Goal: Information Seeking & Learning: Check status

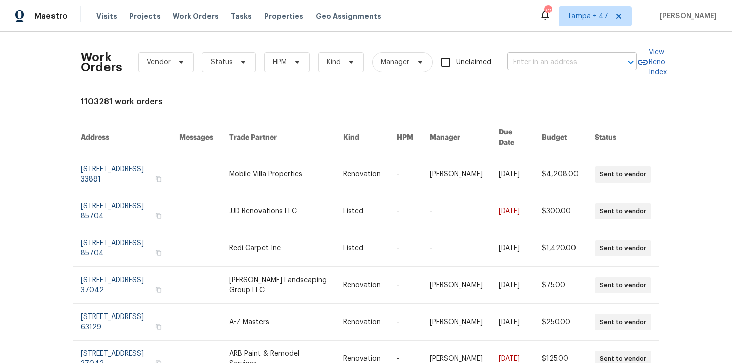
click at [535, 67] on input "text" at bounding box center [557, 63] width 101 height 16
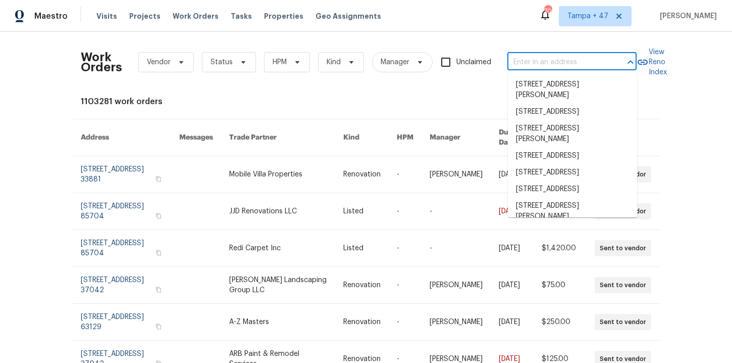
paste input "4953 Albany Mdw Westerville, OH 43081"
type input "4953 Albany Mdw Westerville, OH 43081"
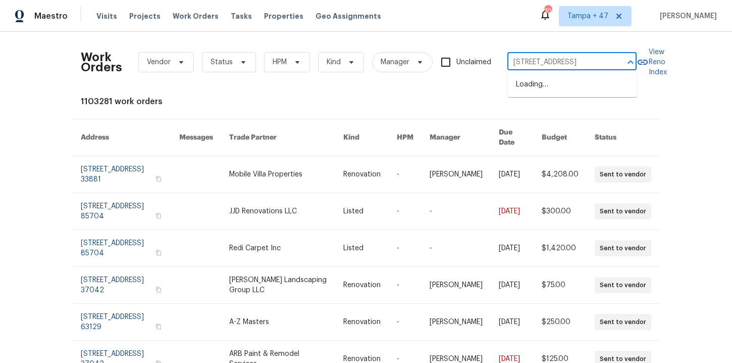
scroll to position [0, 39]
click at [549, 91] on li "4953 Albany Mdw, Westerville, OH 43081" at bounding box center [572, 84] width 129 height 17
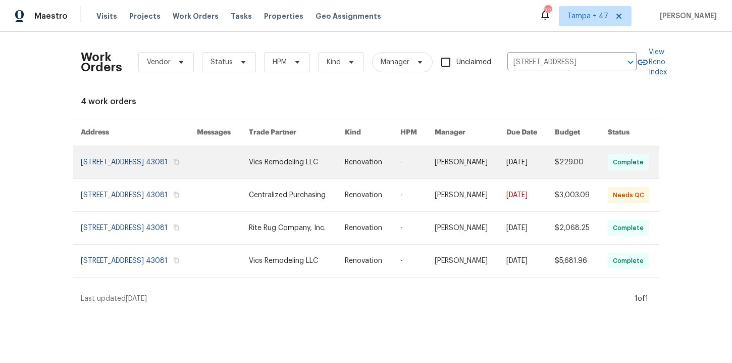
click at [119, 167] on link at bounding box center [139, 162] width 116 height 32
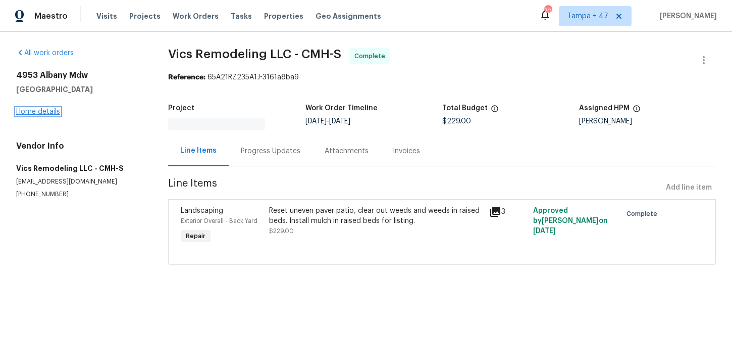
click at [51, 112] on link "Home details" at bounding box center [38, 111] width 44 height 7
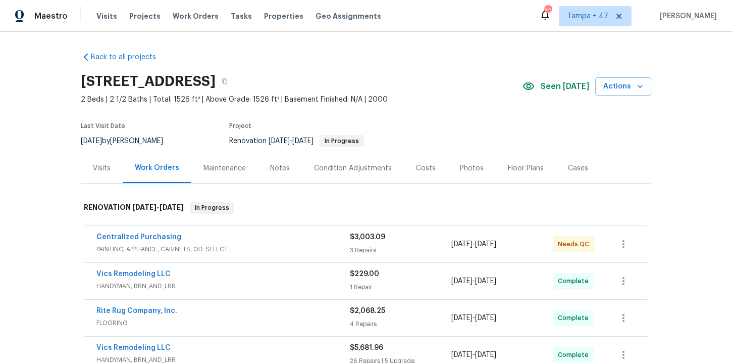
scroll to position [168, 0]
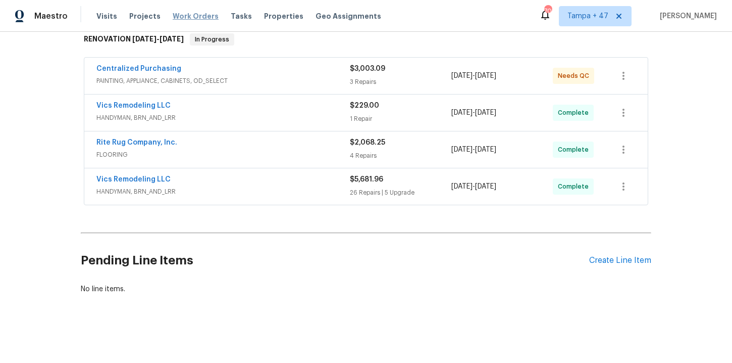
click at [199, 18] on span "Work Orders" at bounding box center [196, 16] width 46 height 10
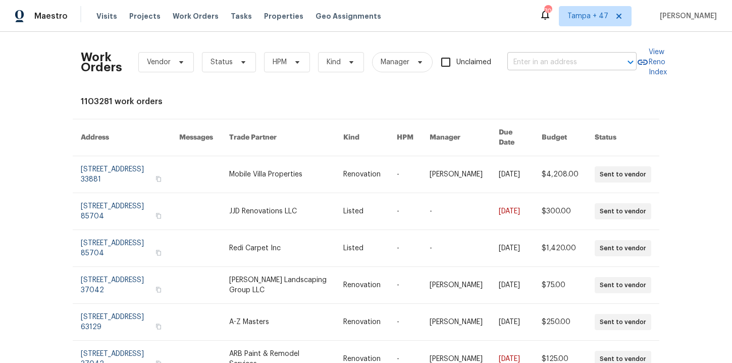
click at [532, 64] on input "text" at bounding box center [557, 63] width 101 height 16
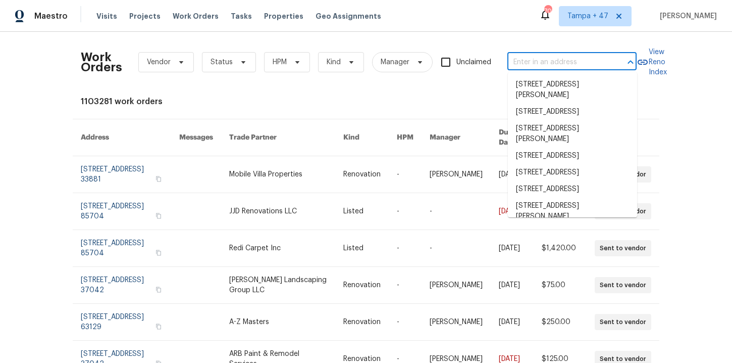
paste input "29743 Chelmsford Rd Southfield, MI 48076"
type input "29743 Chelmsford Rd Southfield, MI 48076"
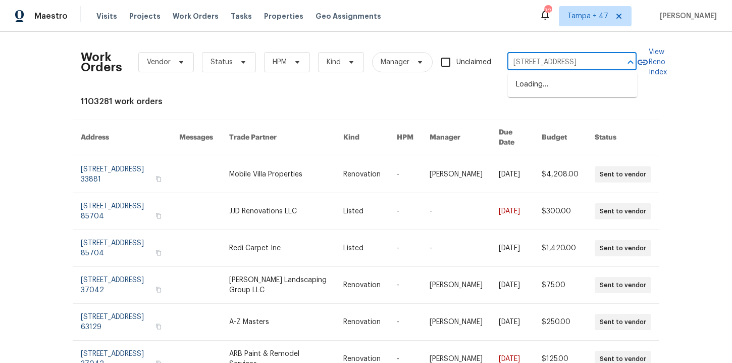
scroll to position [0, 46]
click at [541, 83] on li "29743 Chelmsford Rd, Southfield, MI 48076" at bounding box center [572, 84] width 129 height 17
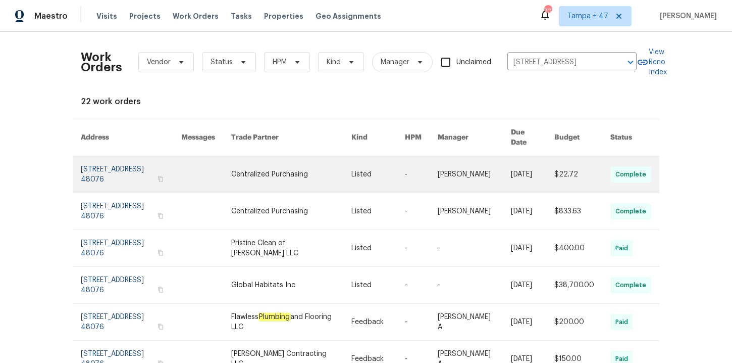
click at [93, 166] on link at bounding box center [131, 174] width 100 height 36
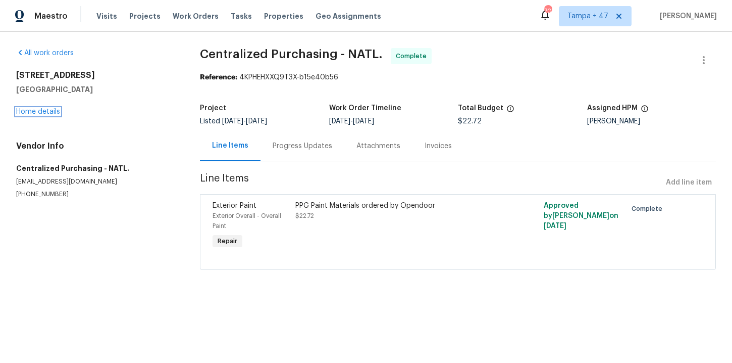
click at [50, 112] on link "Home details" at bounding box center [38, 111] width 44 height 7
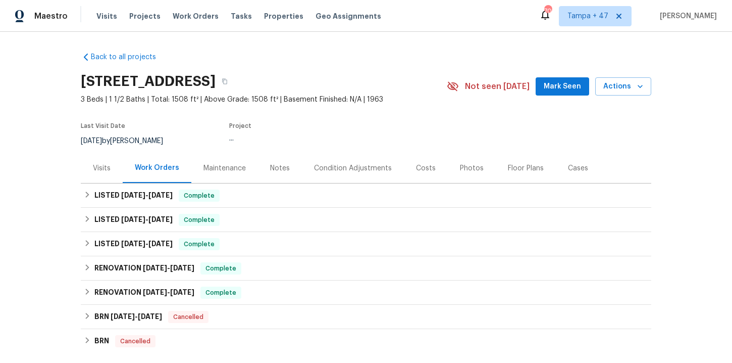
scroll to position [46, 0]
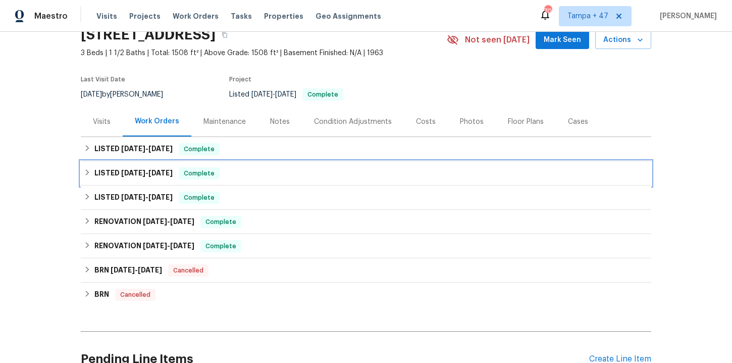
click at [266, 171] on div "LISTED 5/8/25 - 5/15/25 Complete" at bounding box center [366, 173] width 564 height 12
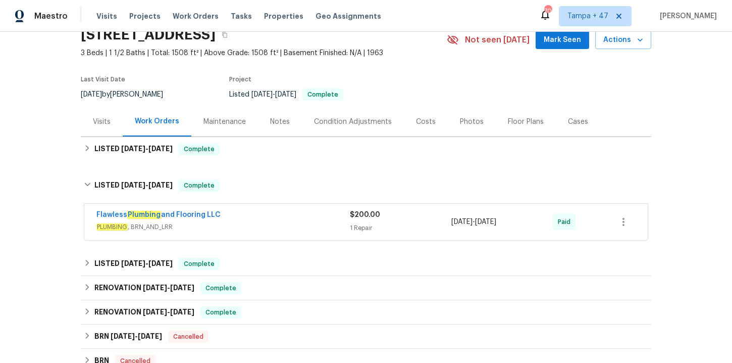
click at [269, 211] on div "Flawless Plumbing and Flooring LLC" at bounding box center [222, 216] width 253 height 12
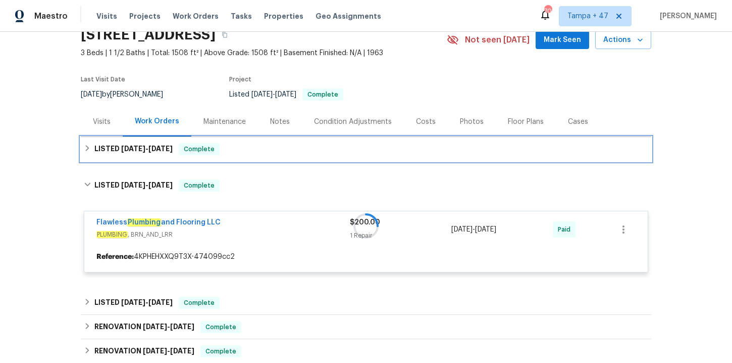
click at [268, 155] on div "LISTED 6/25/25 - 8/12/25 Complete" at bounding box center [366, 149] width 571 height 24
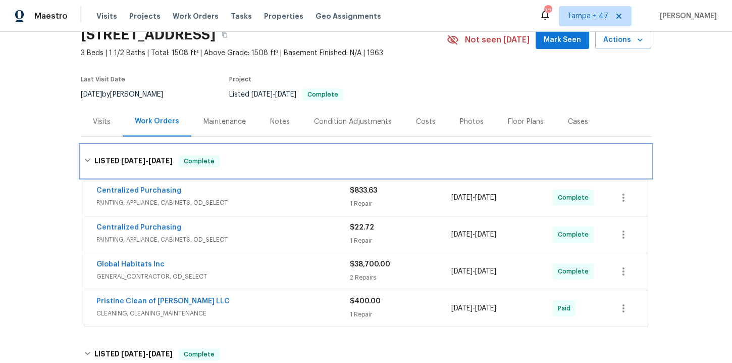
scroll to position [112, 0]
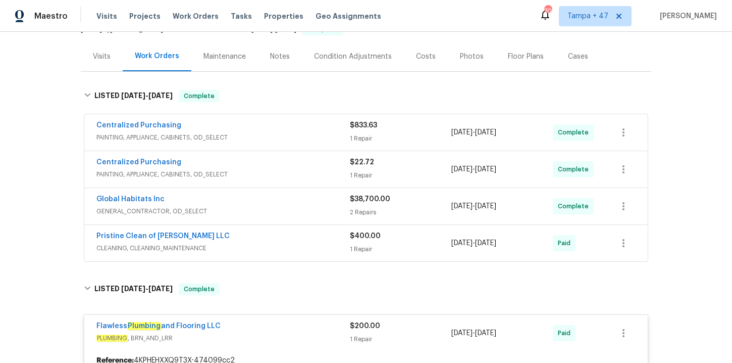
click at [280, 242] on div "Pristine Clean of Troy LLC" at bounding box center [222, 237] width 253 height 12
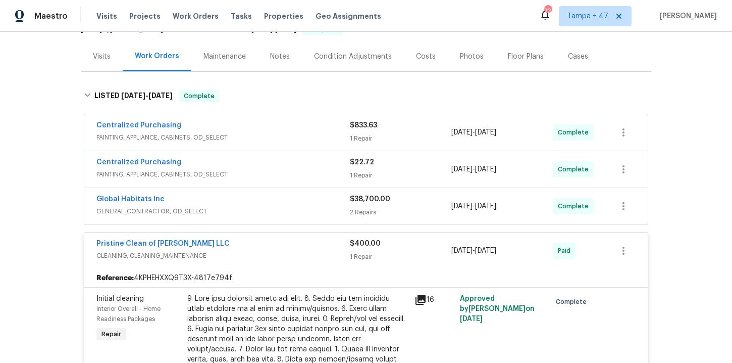
click at [270, 206] on span "GENERAL_CONTRACTOR, OD_SELECT" at bounding box center [222, 211] width 253 height 10
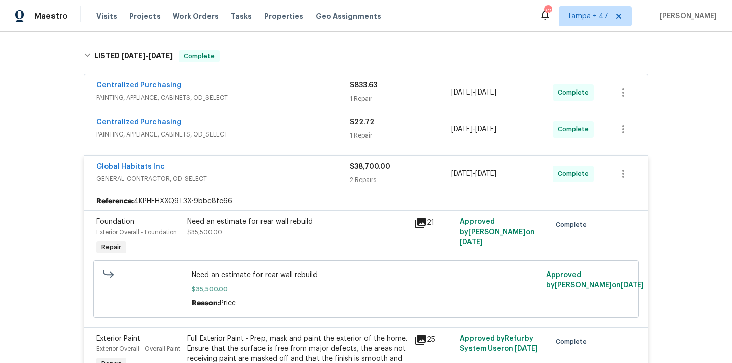
scroll to position [195, 0]
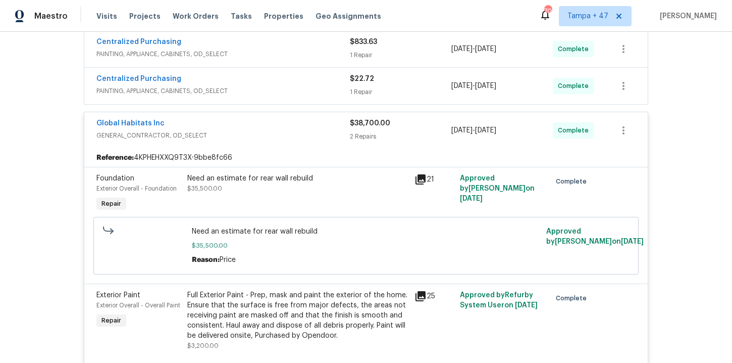
click at [285, 79] on div "Centralized Purchasing" at bounding box center [222, 80] width 253 height 12
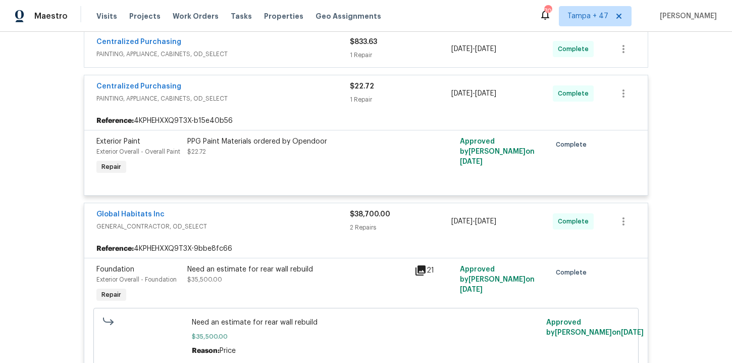
click at [273, 47] on div "Centralized Purchasing" at bounding box center [222, 43] width 253 height 12
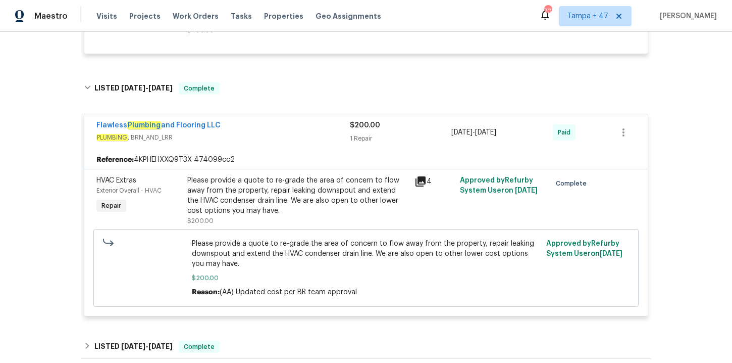
scroll to position [1146, 0]
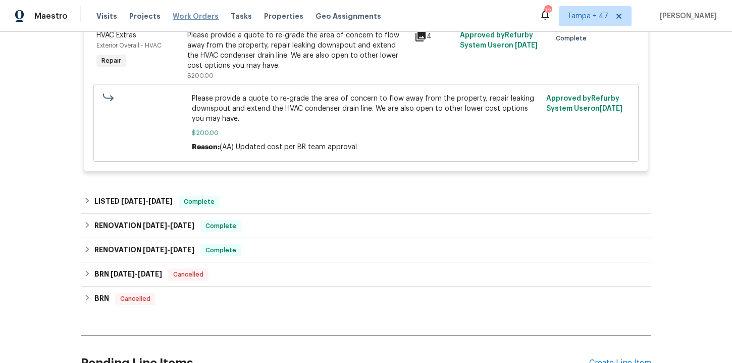
click at [192, 13] on span "Work Orders" at bounding box center [196, 16] width 46 height 10
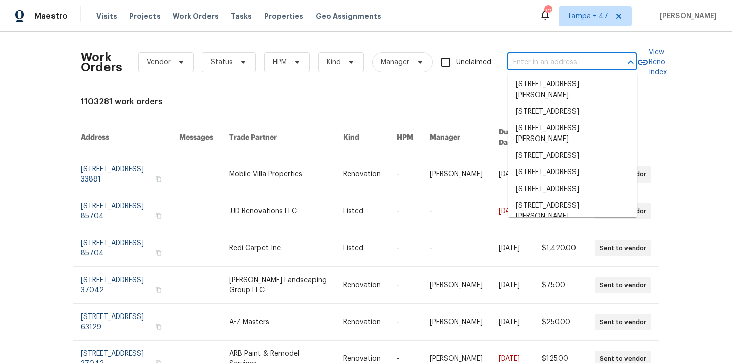
click at [594, 55] on input "text" at bounding box center [557, 63] width 101 height 16
paste input "301 Brookmere Ln Murphy, TX 75094"
type input "301 Brookmere Ln Murphy, TX 75094"
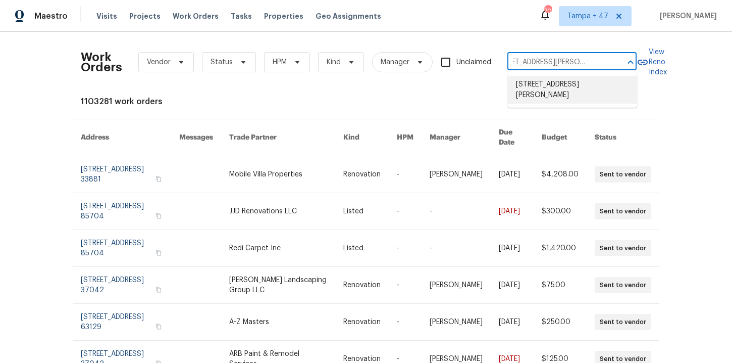
click at [561, 88] on li "301 Brookmere Ln, Murphy, TX 75094" at bounding box center [572, 89] width 129 height 27
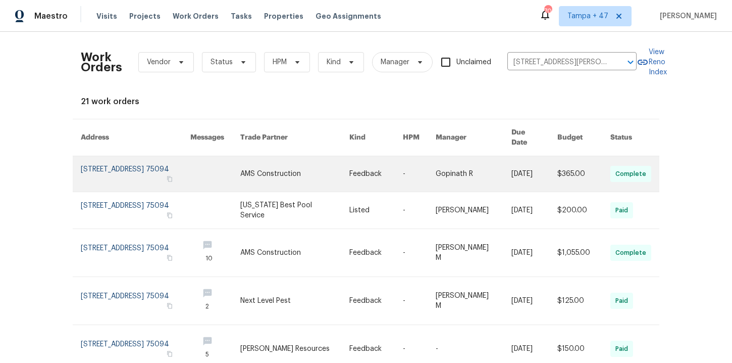
click at [115, 171] on link at bounding box center [136, 173] width 110 height 35
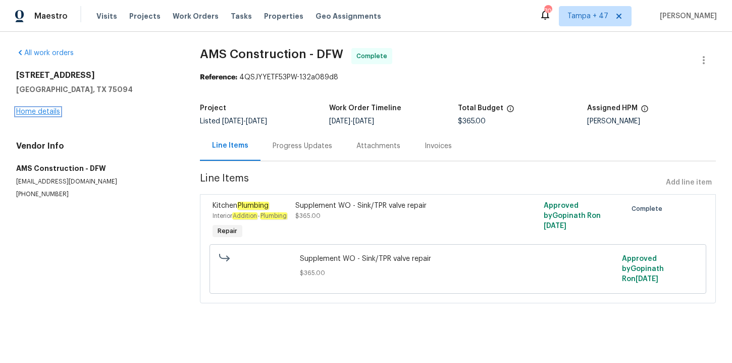
click at [54, 112] on link "Home details" at bounding box center [38, 111] width 44 height 7
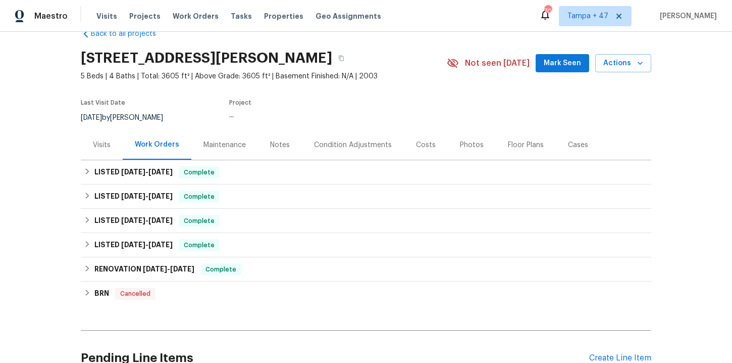
scroll to position [22, 0]
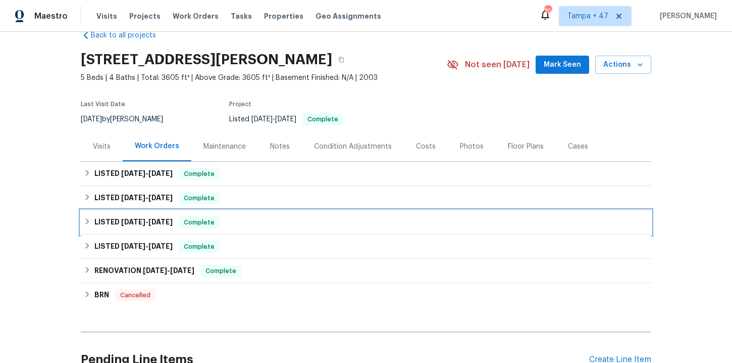
click at [274, 221] on div "LISTED 6/23/25 - 7/23/25 Complete" at bounding box center [366, 222] width 564 height 12
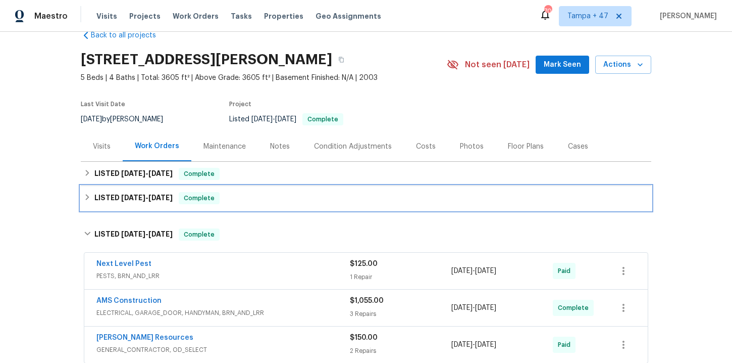
click at [274, 192] on div "LISTED 7/28/25 - 7/30/25 Complete" at bounding box center [366, 198] width 564 height 12
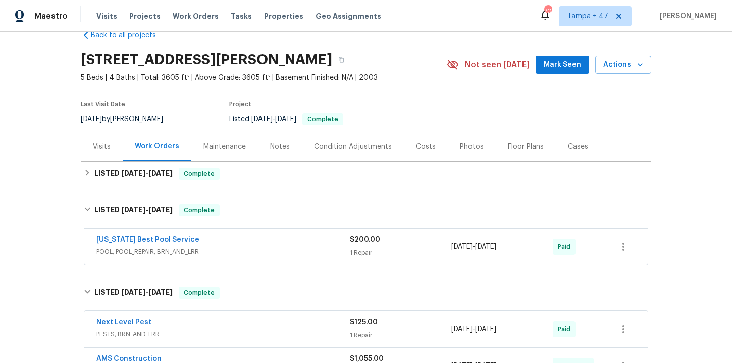
click at [279, 242] on div "Texas Best Pool Service" at bounding box center [222, 240] width 253 height 12
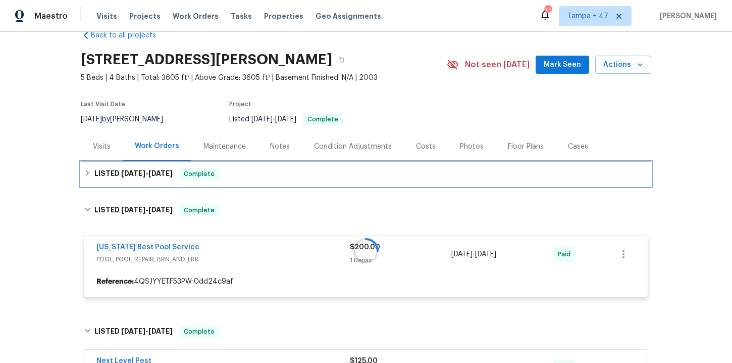
click at [268, 174] on div "LISTED 8/21/25 - 8/21/25 Complete" at bounding box center [366, 174] width 564 height 12
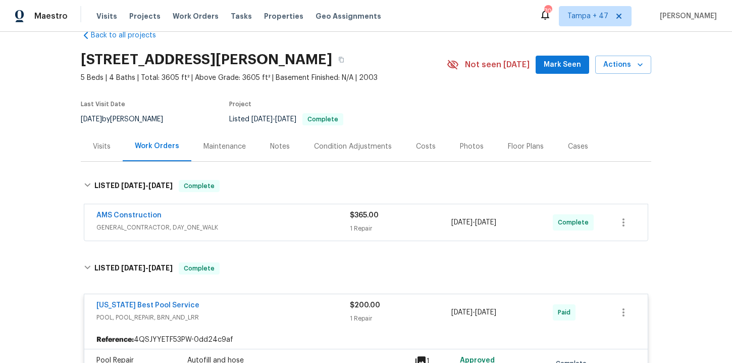
click at [278, 225] on span "GENERAL_CONTRACTOR, DAY_ONE_WALK" at bounding box center [222, 227] width 253 height 10
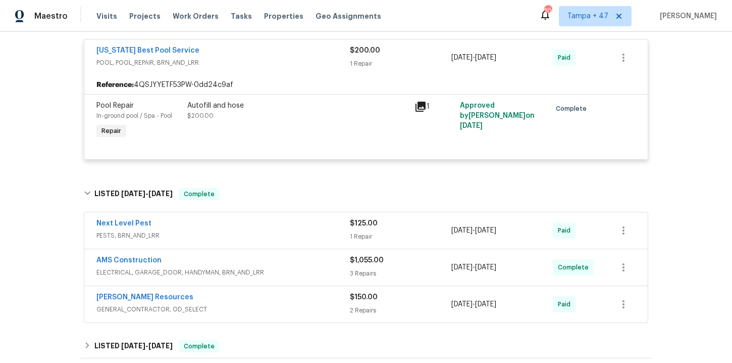
scroll to position [491, 0]
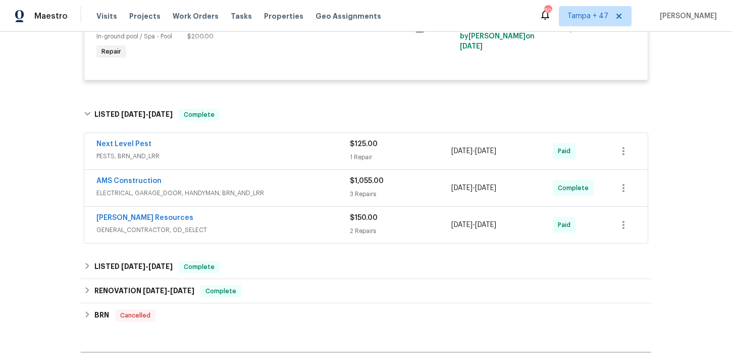
click at [278, 225] on span "GENERAL_CONTRACTOR, OD_SELECT" at bounding box center [222, 230] width 253 height 10
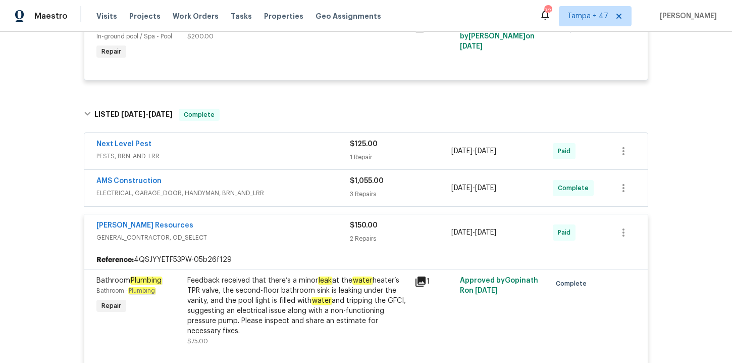
click at [273, 190] on span "ELECTRICAL, GARAGE_DOOR, HANDYMAN, BRN_AND_LRR" at bounding box center [222, 193] width 253 height 10
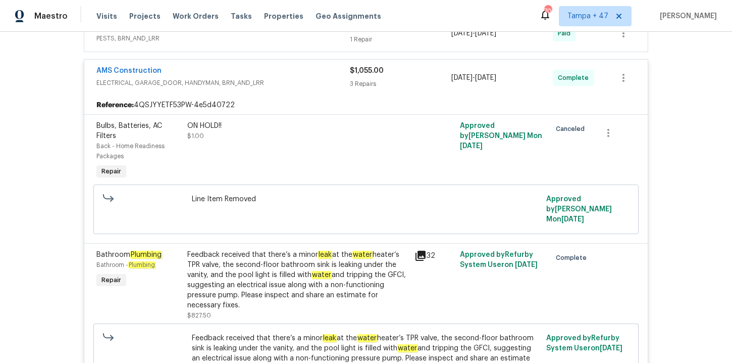
scroll to position [607, 0]
click at [190, 11] on div "Visits Projects Work Orders Tasks Properties Geo Assignments" at bounding box center [244, 16] width 297 height 20
click at [190, 13] on span "Work Orders" at bounding box center [196, 16] width 46 height 10
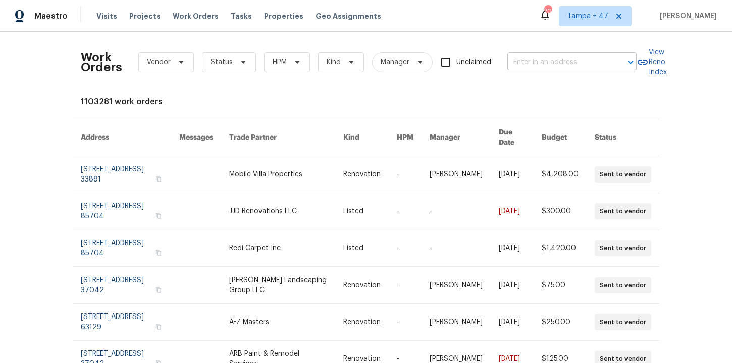
click at [537, 62] on input "text" at bounding box center [557, 63] width 101 height 16
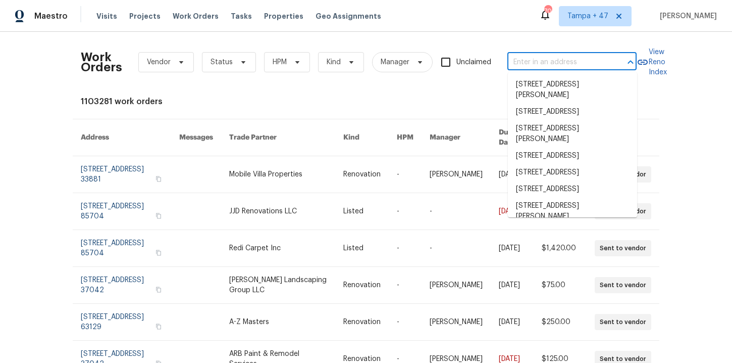
paste input "2302 123rd Pl E Parrish, FL 34219"
type input "2302 123rd Pl E Parrish, FL 34219"
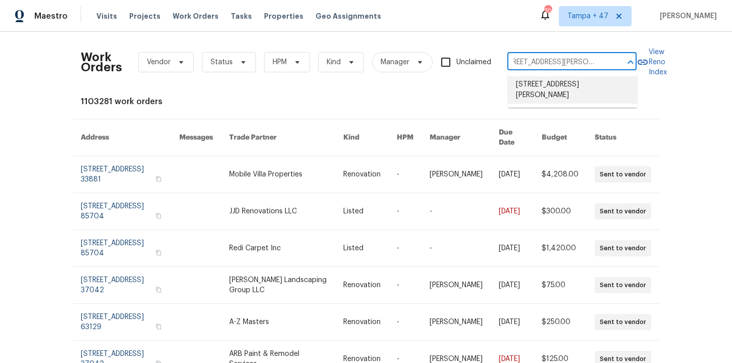
click at [560, 89] on li "2302 123rd Pl E, Parrish, FL 34219" at bounding box center [572, 89] width 129 height 27
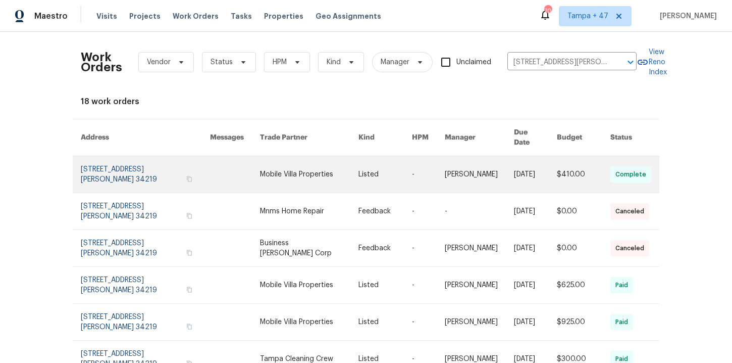
click at [114, 165] on link at bounding box center [145, 174] width 129 height 36
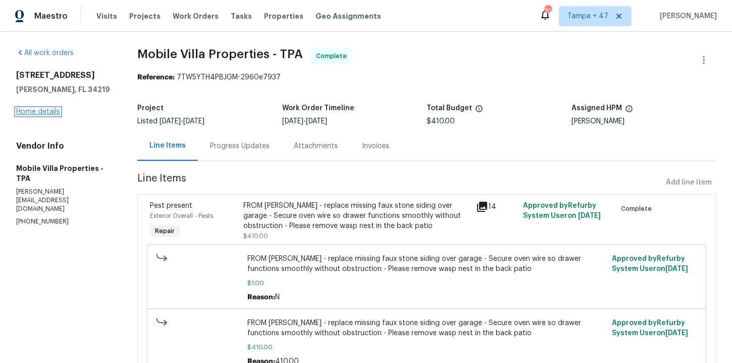
click at [49, 112] on link "Home details" at bounding box center [38, 111] width 44 height 7
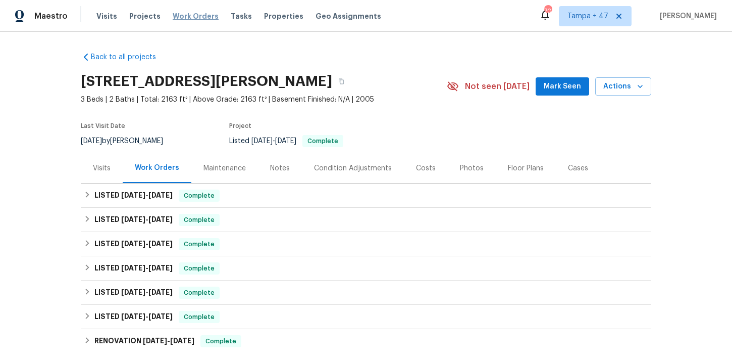
click at [197, 15] on span "Work Orders" at bounding box center [196, 16] width 46 height 10
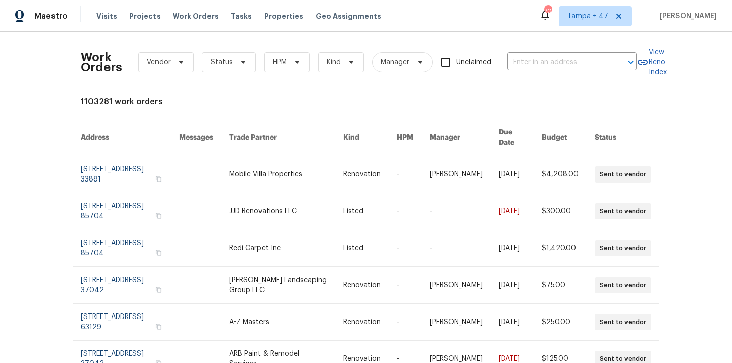
click at [537, 52] on div "Work Orders Vendor Status HPM Kind Manager Unclaimed ​" at bounding box center [359, 62] width 556 height 44
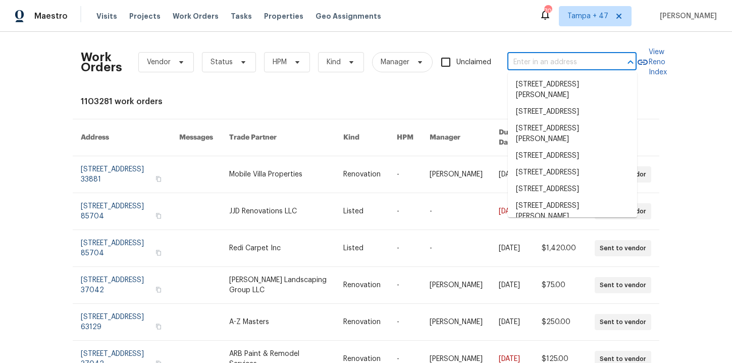
click at [537, 57] on input "text" at bounding box center [557, 63] width 101 height 16
paste input "4953 Albany Mdw Westerville, OH 43081"
type input "4953 Albany Mdw Westerville, OH 43081"
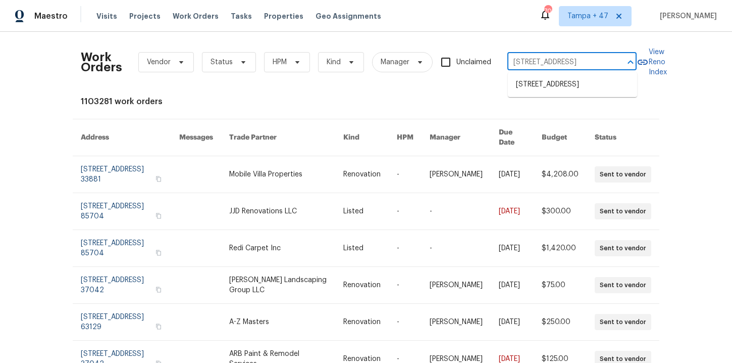
scroll to position [0, 39]
click at [547, 88] on li "4953 Albany Mdw, Westerville, OH 43081" at bounding box center [572, 84] width 129 height 17
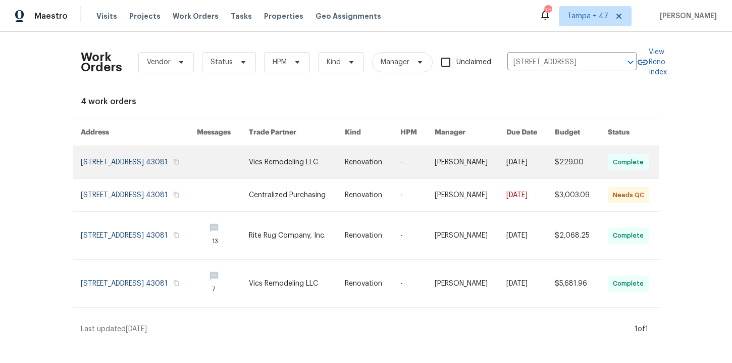
click at [145, 165] on link at bounding box center [139, 162] width 116 height 32
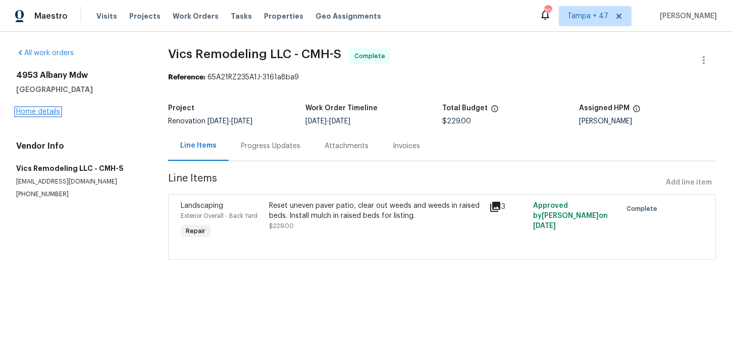
click at [48, 111] on link "Home details" at bounding box center [38, 111] width 44 height 7
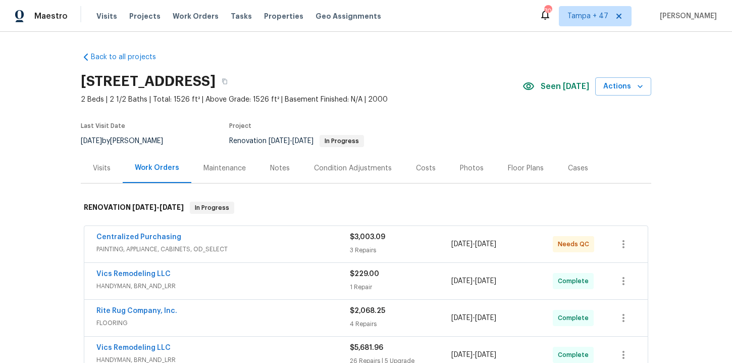
scroll to position [168, 0]
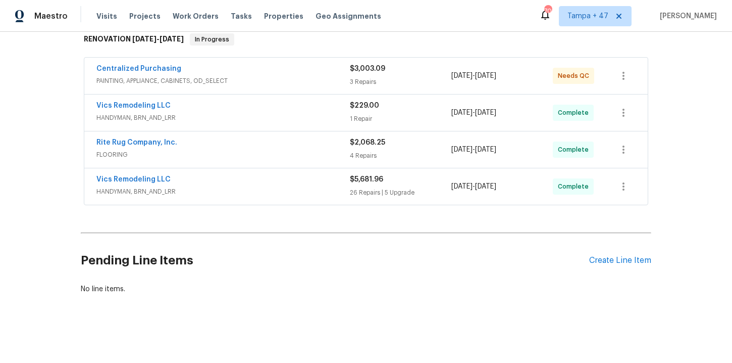
click at [244, 184] on div "Vics Remodeling LLC" at bounding box center [222, 180] width 253 height 12
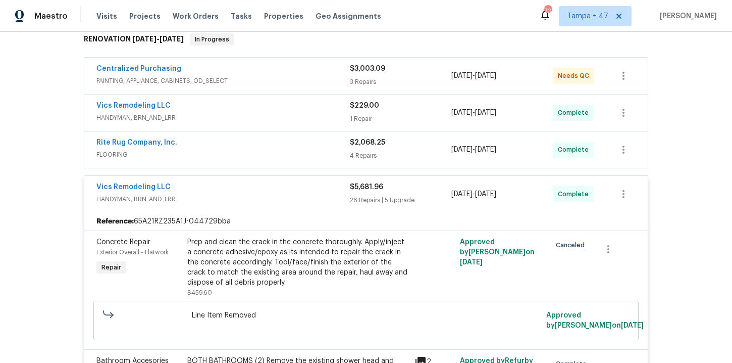
click at [230, 150] on span "FLOORING" at bounding box center [222, 154] width 253 height 10
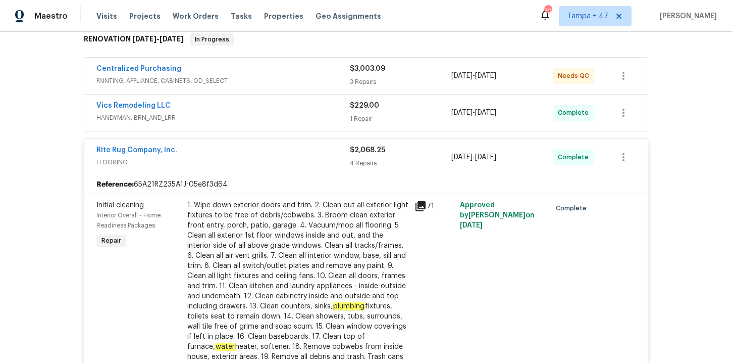
click at [258, 115] on span "HANDYMAN, BRN_AND_LRR" at bounding box center [222, 118] width 253 height 10
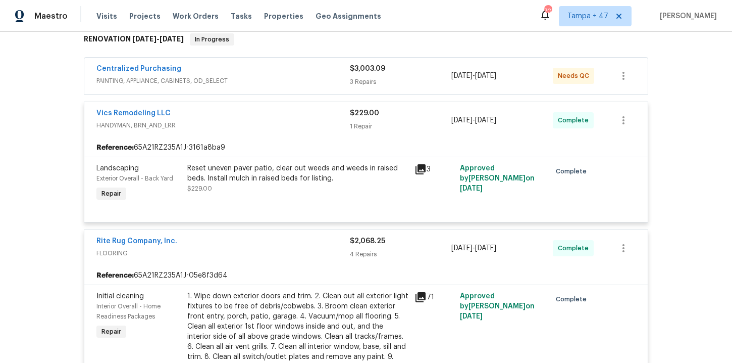
click at [307, 71] on div "Centralized Purchasing" at bounding box center [222, 70] width 253 height 12
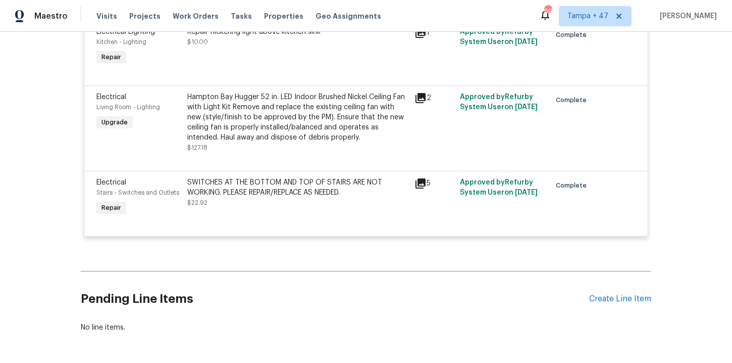
scroll to position [3764, 0]
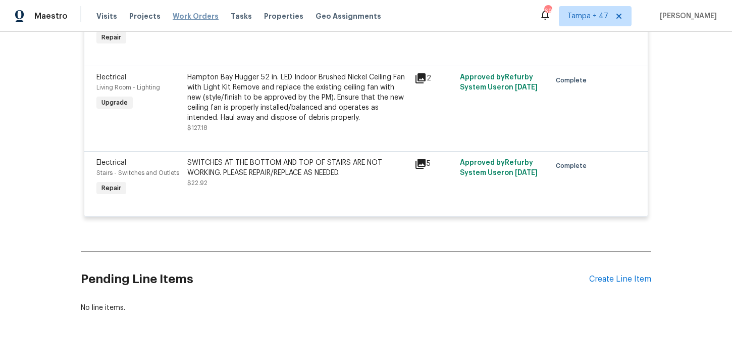
click at [202, 15] on span "Work Orders" at bounding box center [196, 16] width 46 height 10
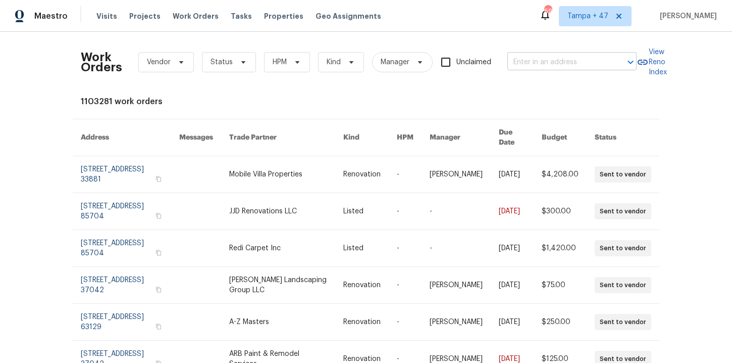
click at [520, 60] on input "text" at bounding box center [557, 63] width 101 height 16
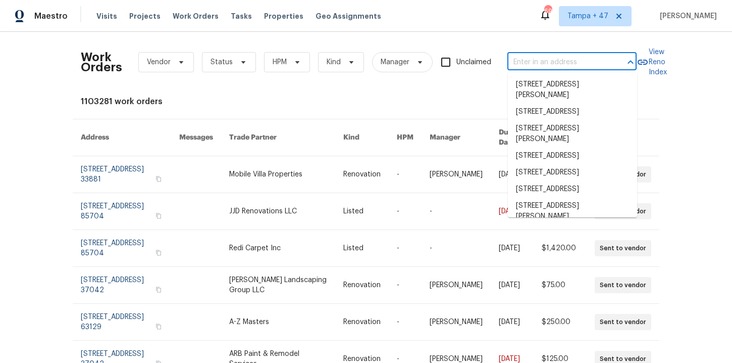
paste input "549 Florida Ave Herndon true 204, VA 20170"
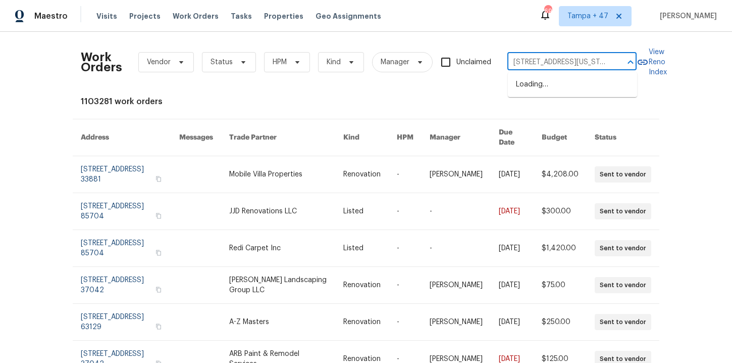
type input "549 Florida Ave Herndon"
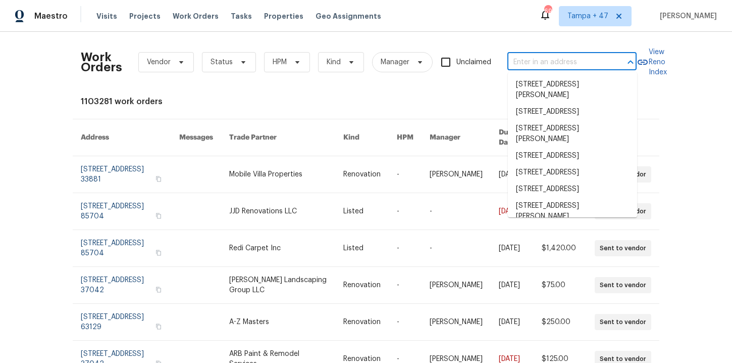
click at [546, 58] on input "text" at bounding box center [557, 63] width 101 height 16
paste input "549 Florida Ave Herndon true 204, VA 20170"
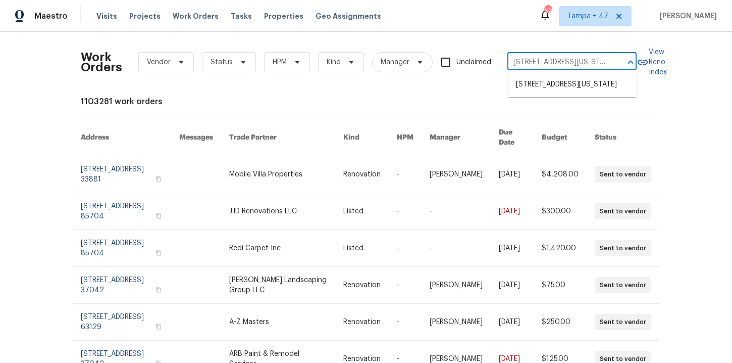
type input "549 Florida Ave Herndon"
click at [552, 81] on li "549 Florida Ave Apt 204, Herndon, VA 20170" at bounding box center [572, 84] width 129 height 17
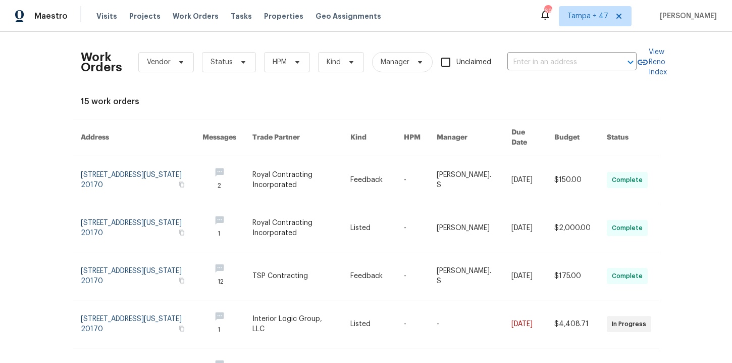
type input "549 Florida Ave Apt 204, Herndon, VA 20170"
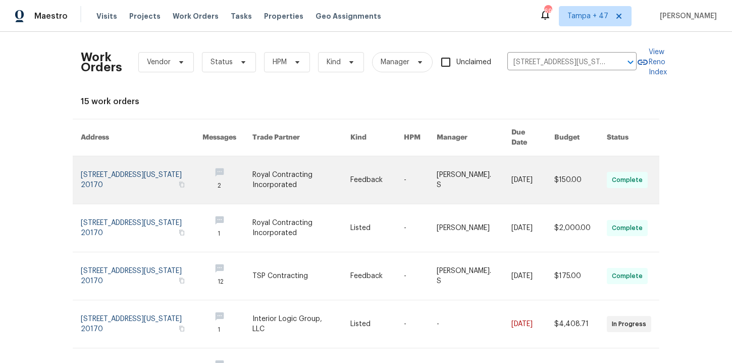
click at [102, 177] on link at bounding box center [142, 179] width 122 height 47
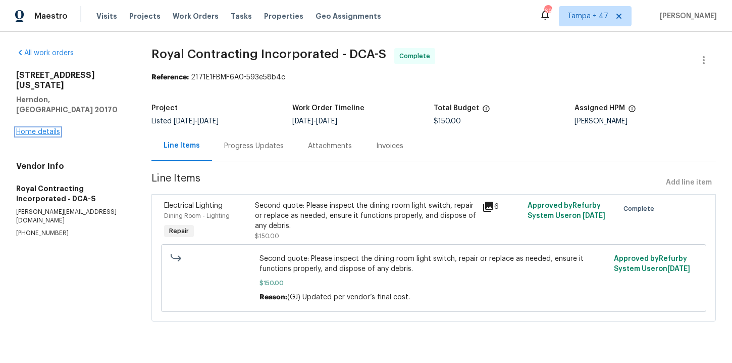
click at [46, 128] on link "Home details" at bounding box center [38, 131] width 44 height 7
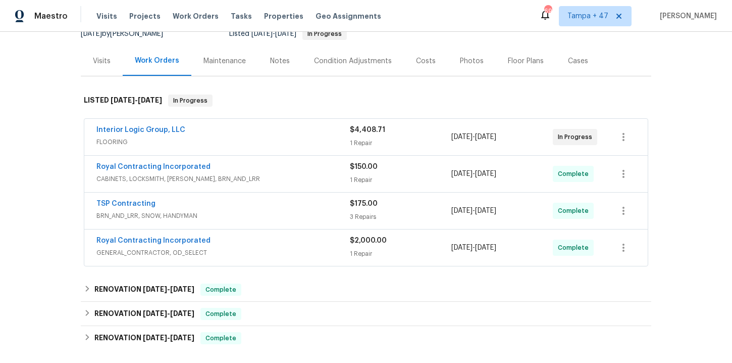
scroll to position [109, 0]
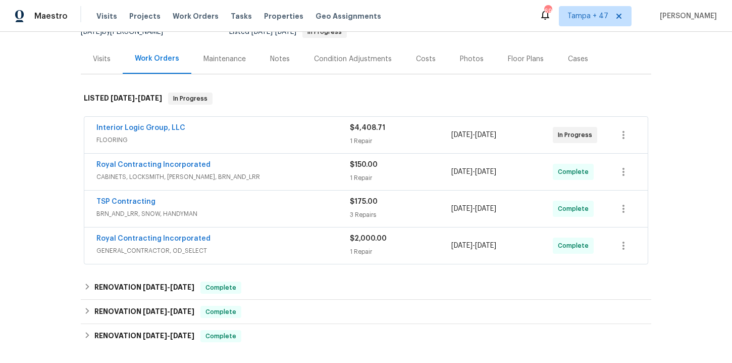
click at [242, 245] on div "Royal Contracting Incorporated" at bounding box center [222, 239] width 253 height 12
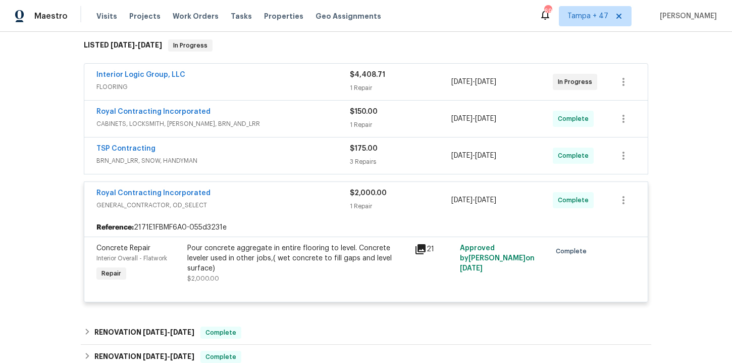
scroll to position [190, 0]
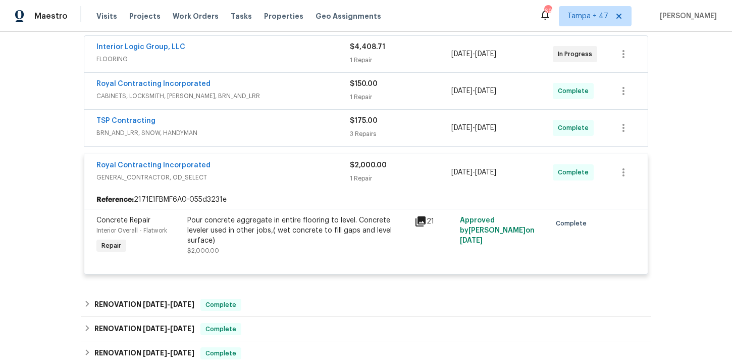
click at [285, 244] on div "Pour concrete aggregate in entire flooring to level. Concrete leveler used in o…" at bounding box center [297, 230] width 221 height 30
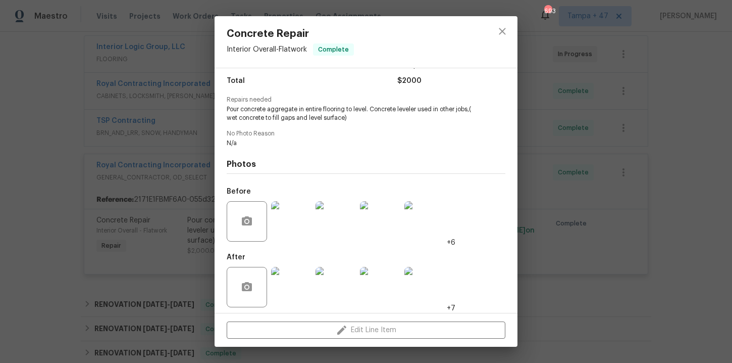
scroll to position [85, 0]
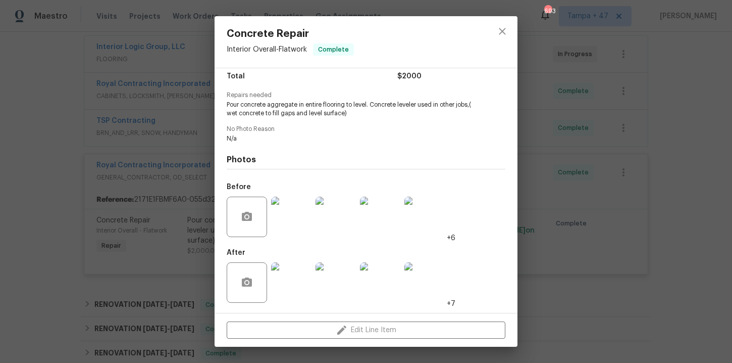
click at [289, 218] on img at bounding box center [291, 216] width 40 height 40
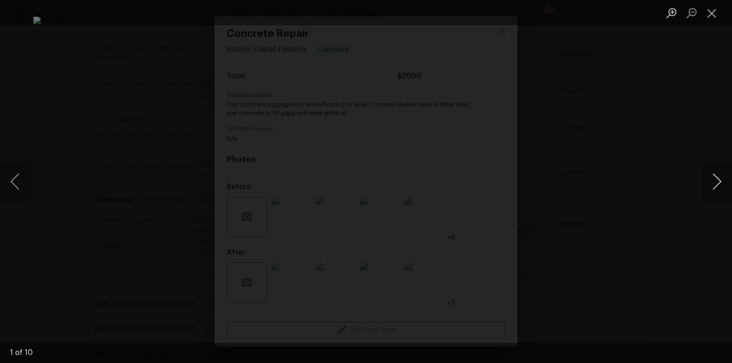
click at [713, 176] on button "Next image" at bounding box center [717, 181] width 30 height 40
click at [711, 15] on button "Close lightbox" at bounding box center [712, 13] width 20 height 18
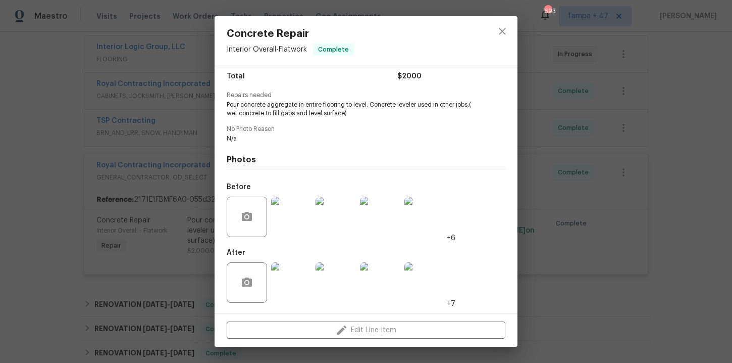
click at [646, 141] on div "Concrete Repair Interior Overall - Flatwork Complete Vendor Royal Contracting I…" at bounding box center [366, 181] width 732 height 363
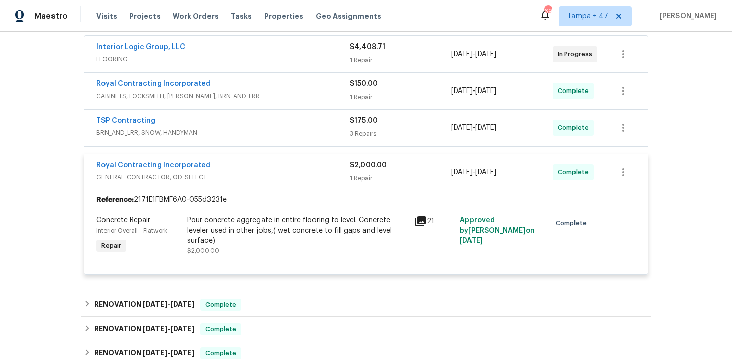
click at [281, 123] on div "TSP Contracting" at bounding box center [222, 122] width 253 height 12
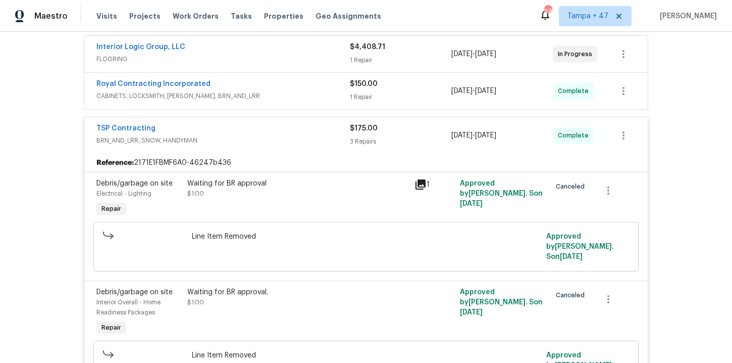
click at [274, 91] on span "CABINETS, LOCKSMITH, HANDYMAN, BRN_AND_LRR" at bounding box center [222, 96] width 253 height 10
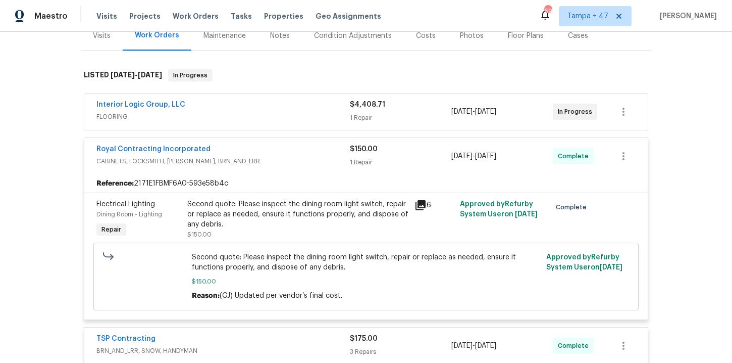
scroll to position [109, 0]
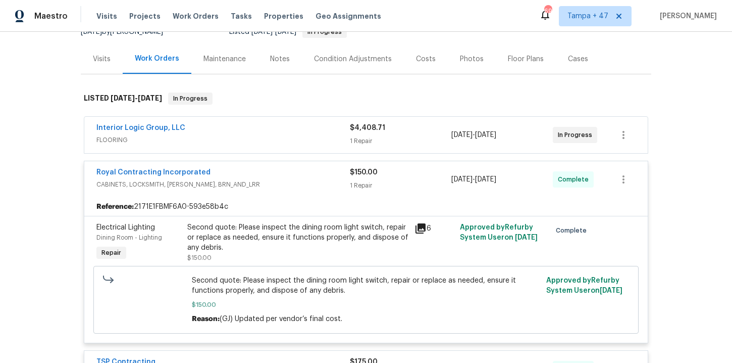
click at [277, 141] on span "FLOORING" at bounding box center [222, 140] width 253 height 10
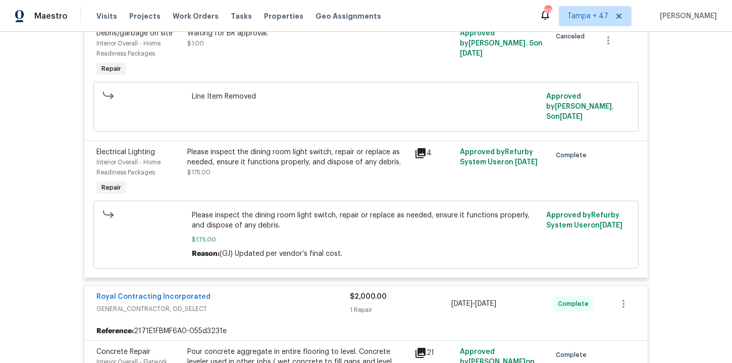
scroll to position [949, 0]
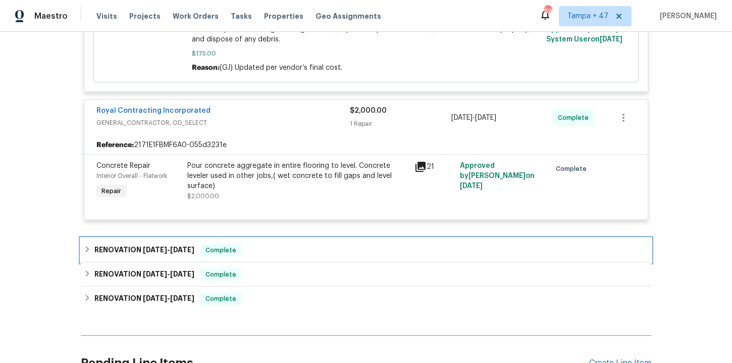
click at [265, 244] on div "RENOVATION 4/28/25 - 4/29/25 Complete" at bounding box center [366, 250] width 564 height 12
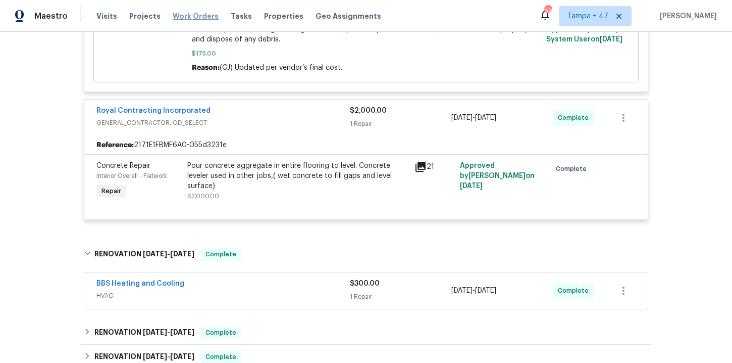
click at [184, 16] on span "Work Orders" at bounding box center [196, 16] width 46 height 10
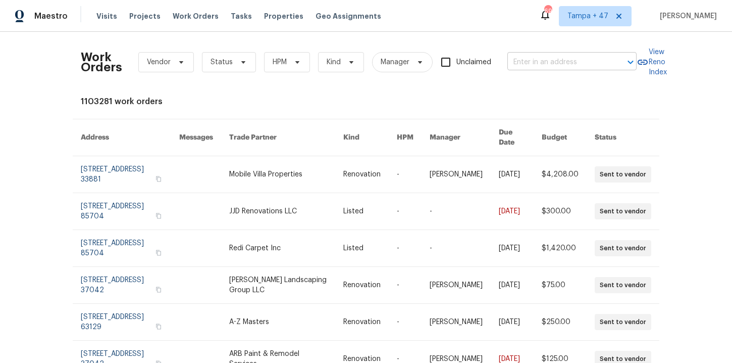
click at [528, 62] on input "text" at bounding box center [557, 63] width 101 height 16
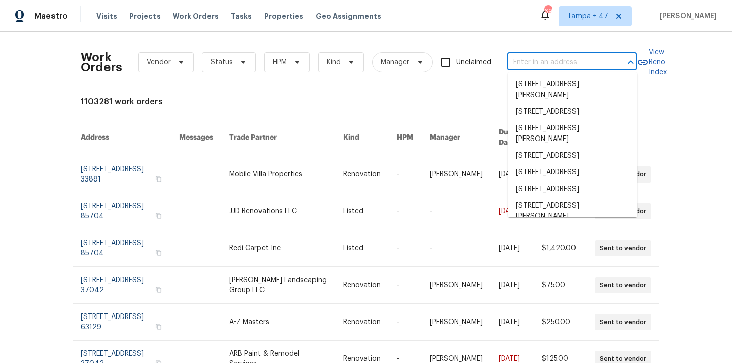
paste input "1405 Cross Link Rd Raleigh, NC 27610"
type input "1405 Cross Link Rd Raleigh, NC 27610"
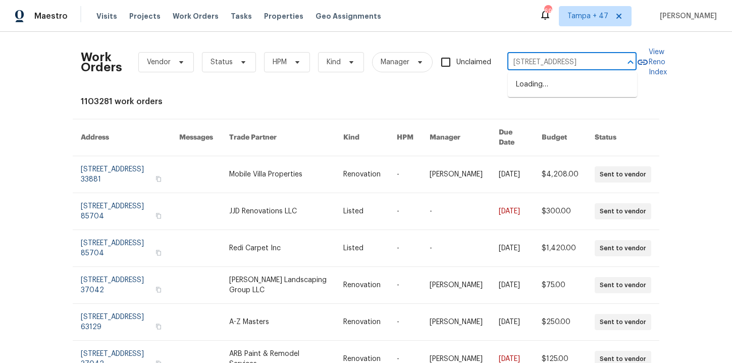
scroll to position [0, 29]
click at [542, 86] on li "1405 Cross Link Rd, Raleigh, NC 27610" at bounding box center [572, 84] width 129 height 17
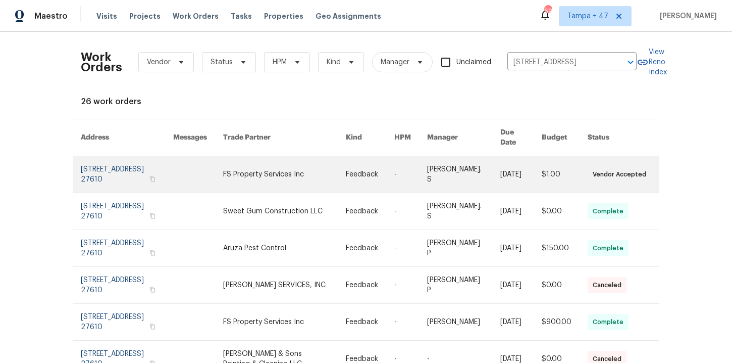
click at [106, 164] on link at bounding box center [127, 174] width 92 height 36
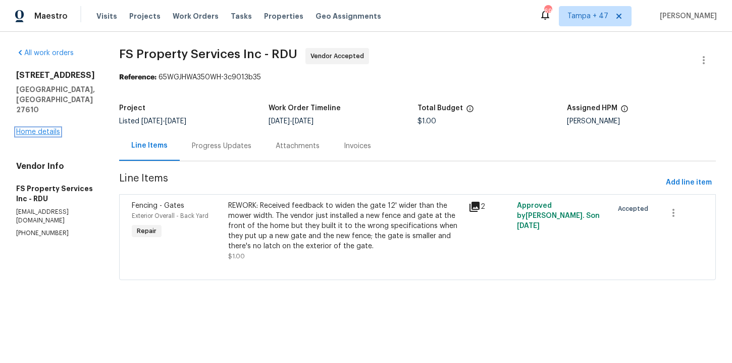
click at [48, 128] on link "Home details" at bounding box center [38, 131] width 44 height 7
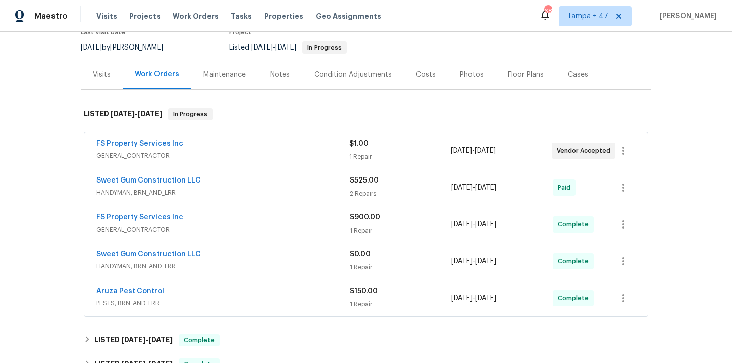
scroll to position [185, 0]
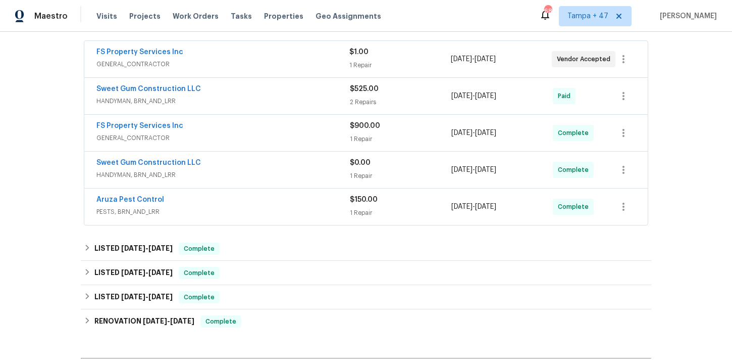
click at [222, 204] on div "Aruza Pest Control" at bounding box center [222, 200] width 253 height 12
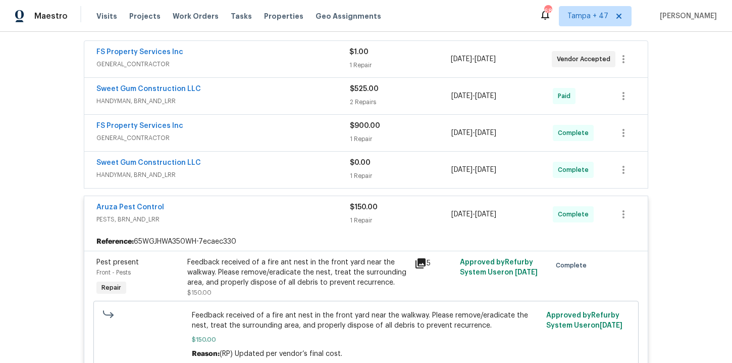
click at [227, 173] on span "HANDYMAN, BRN_AND_LRR" at bounding box center [222, 175] width 253 height 10
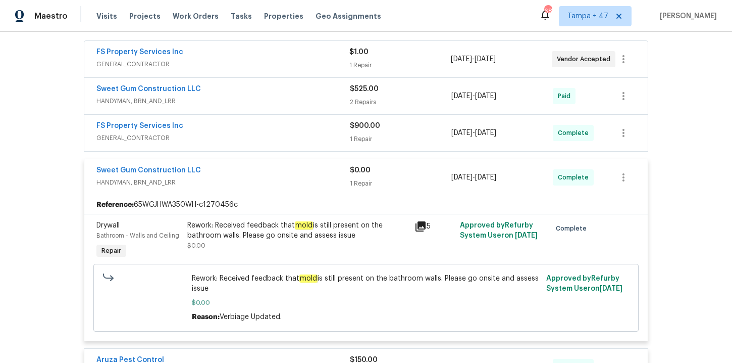
click at [216, 134] on span "GENERAL_CONTRACTOR" at bounding box center [222, 138] width 253 height 10
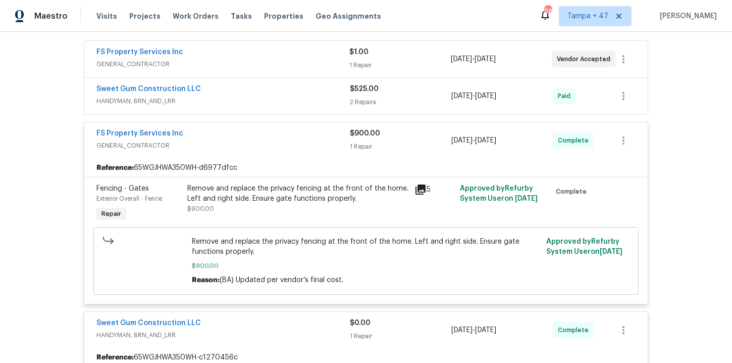
click at [233, 95] on div "Sweet Gum Construction LLC" at bounding box center [222, 90] width 253 height 12
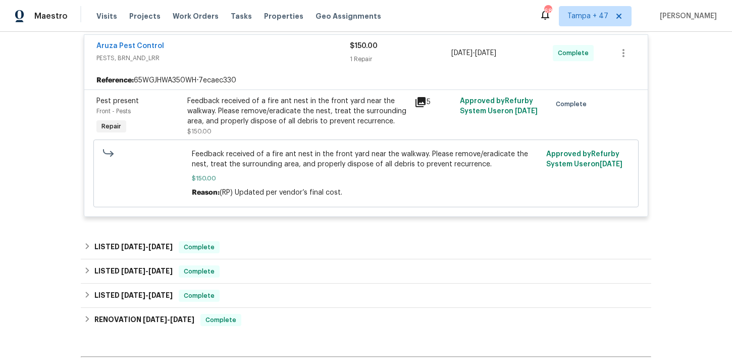
scroll to position [900, 0]
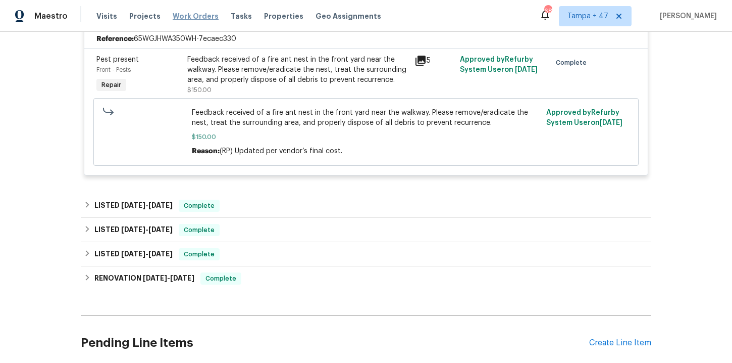
click at [188, 14] on span "Work Orders" at bounding box center [196, 16] width 46 height 10
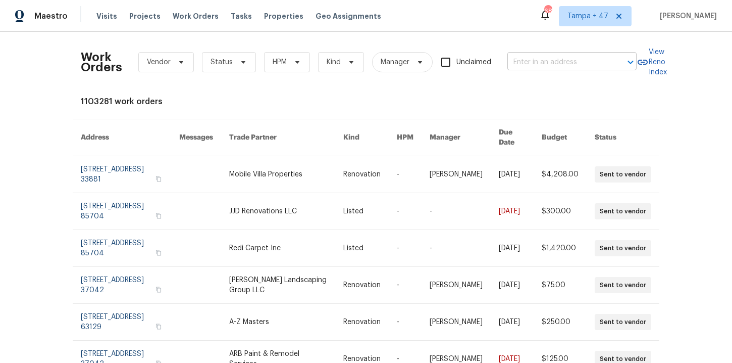
click at [520, 65] on input "text" at bounding box center [557, 63] width 101 height 16
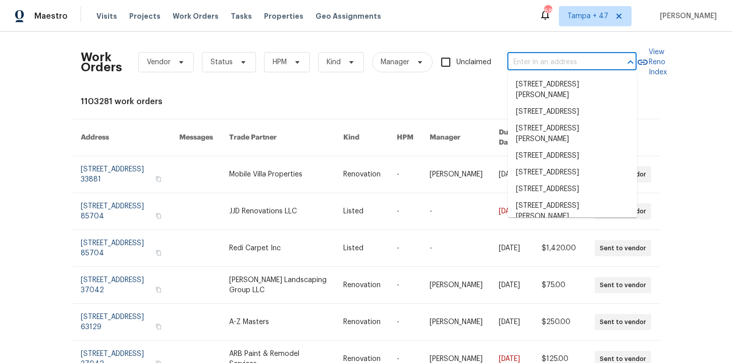
paste input "1006 Wilson Blvd Dallas, NC 28034"
type input "1006 Wilson Blvd Dallas, NC 28034"
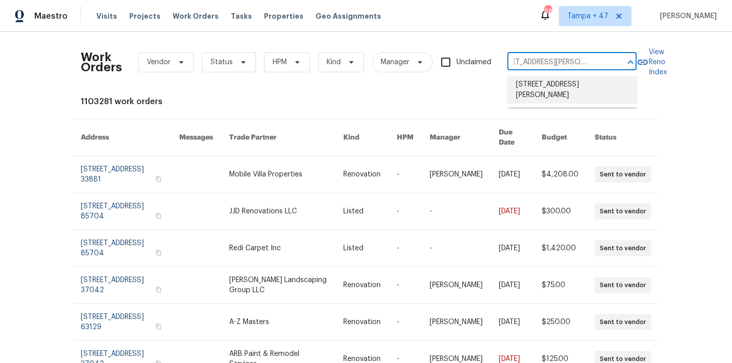
click at [533, 87] on li "1006 Wilson Blvd, Dallas, NC 28034" at bounding box center [572, 89] width 129 height 27
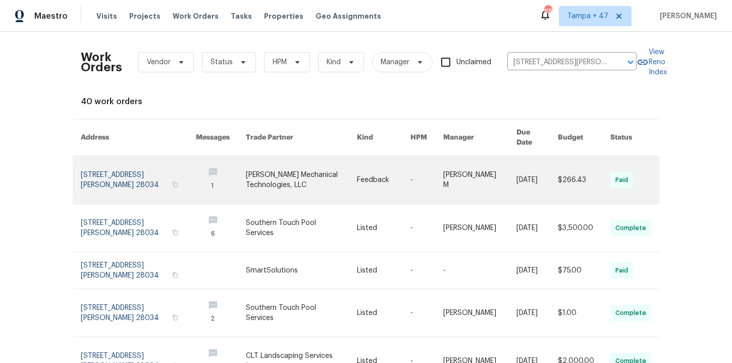
click at [118, 168] on link at bounding box center [138, 179] width 115 height 47
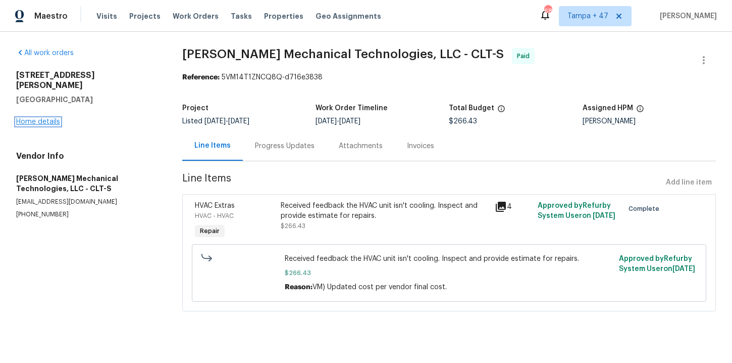
click at [52, 118] on link "Home details" at bounding box center [38, 121] width 44 height 7
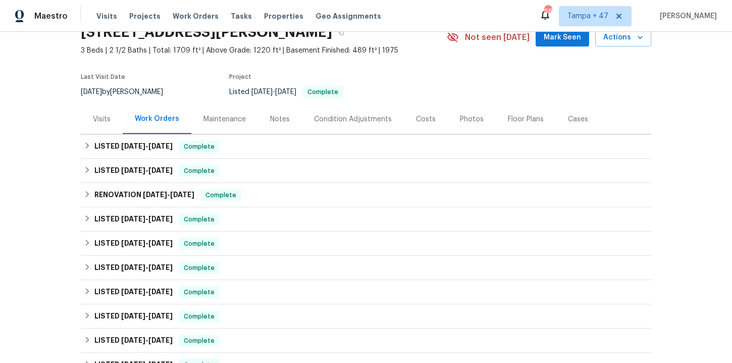
scroll to position [53, 0]
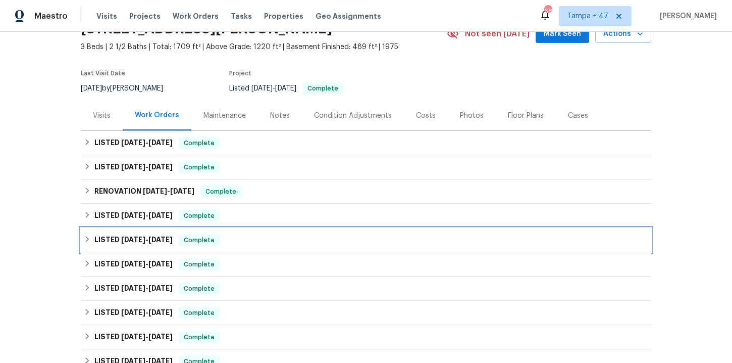
click at [267, 241] on div "LISTED 5/26/25 - 5/29/25 Complete" at bounding box center [366, 240] width 564 height 12
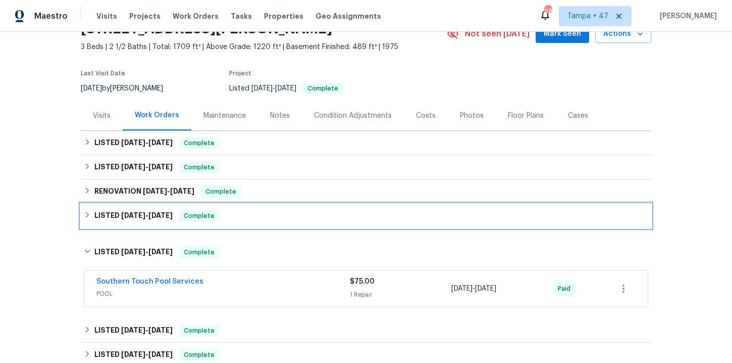
click at [270, 220] on div "LISTED 6/15/25 - 6/25/25 Complete" at bounding box center [366, 216] width 564 height 12
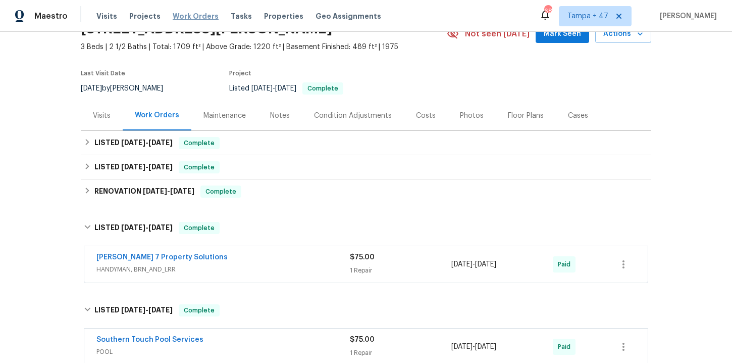
click at [197, 14] on span "Work Orders" at bounding box center [196, 16] width 46 height 10
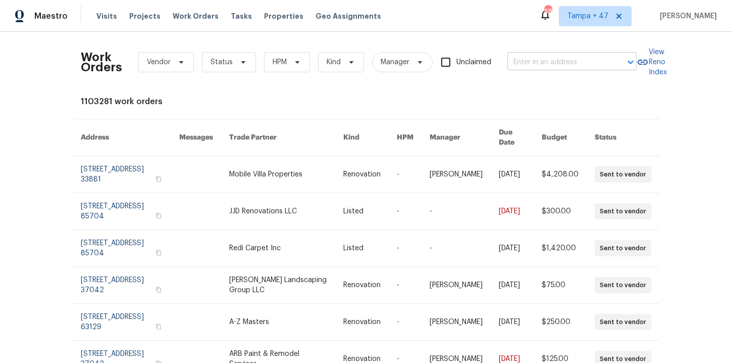
click at [543, 68] on input "text" at bounding box center [557, 63] width 101 height 16
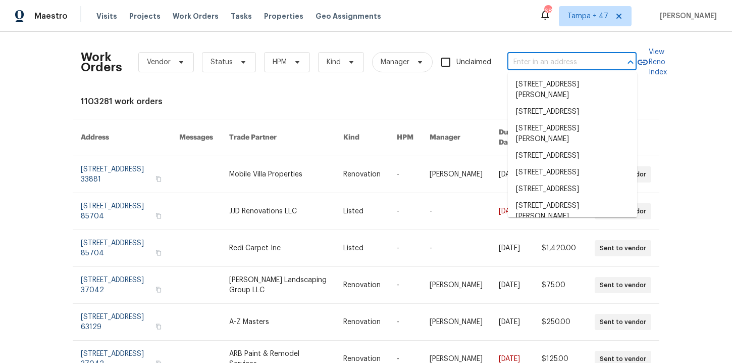
paste input "4024 Waldrop Hills Dr Decatur, GA 30034"
type input "4024 Waldrop Hills Dr Decatur, GA 30034"
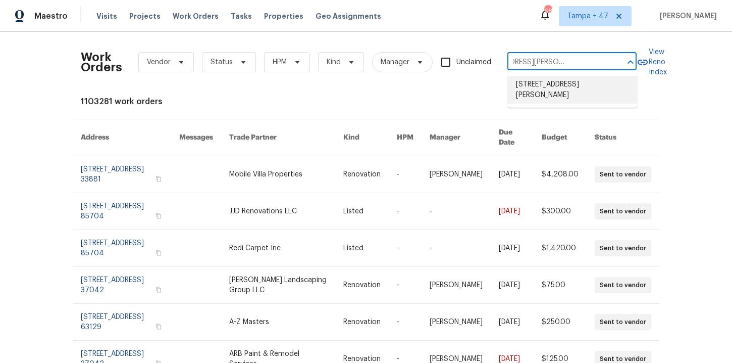
click at [545, 81] on li "4024 Waldrop Hills Dr, Decatur, GA 30034" at bounding box center [572, 89] width 129 height 27
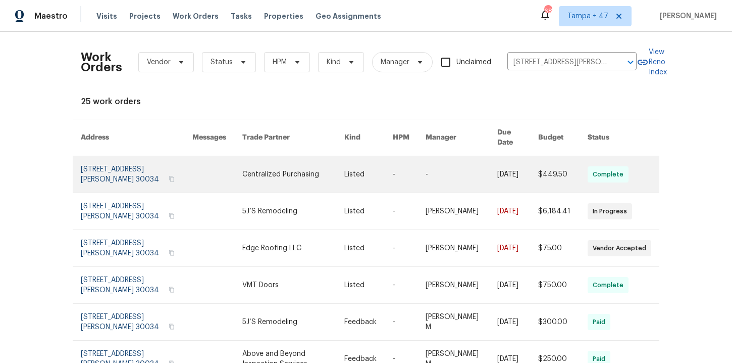
click at [115, 167] on link at bounding box center [137, 174] width 112 height 36
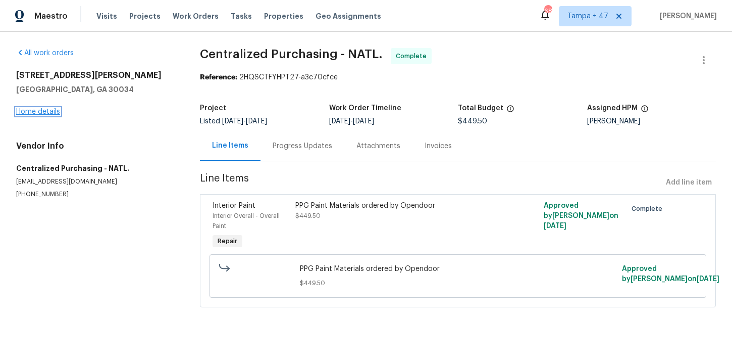
click at [48, 110] on link "Home details" at bounding box center [38, 111] width 44 height 7
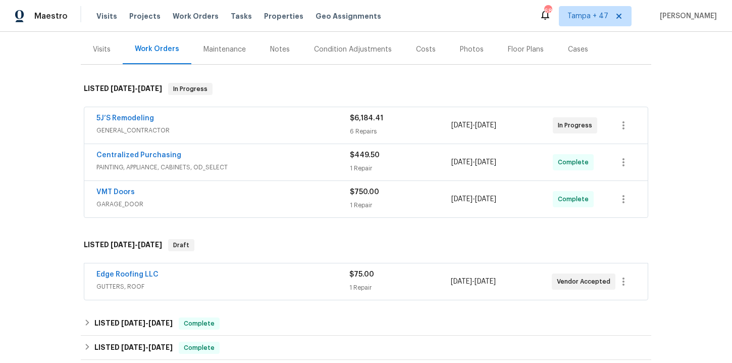
scroll to position [197, 0]
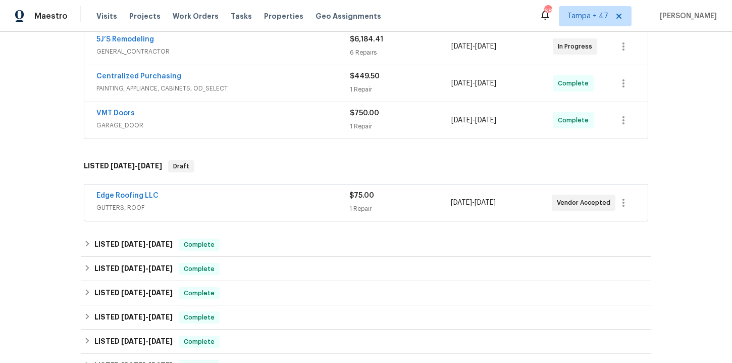
click at [234, 208] on span "GUTTERS, ROOF" at bounding box center [222, 207] width 253 height 10
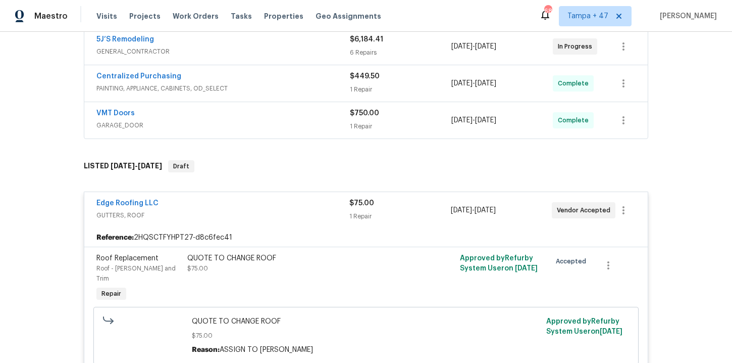
click at [248, 120] on span "GARAGE_DOOR" at bounding box center [222, 125] width 253 height 10
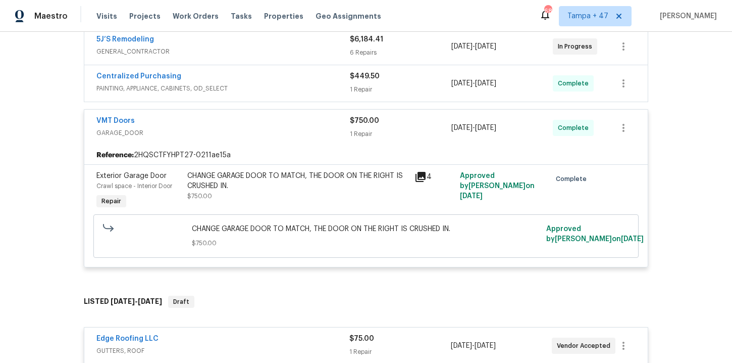
click at [251, 83] on span "PAINTING, APPLIANCE, CABINETS, OD_SELECT" at bounding box center [222, 88] width 253 height 10
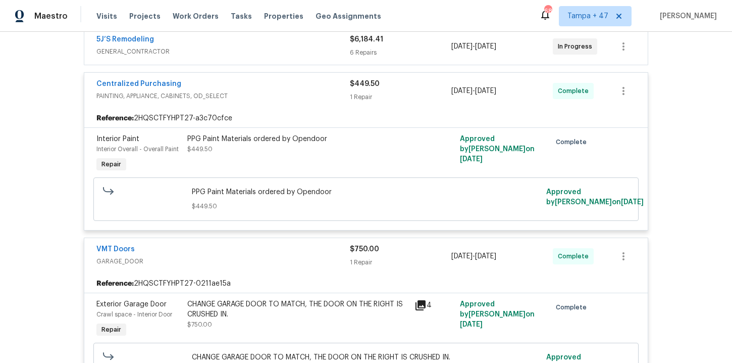
click at [260, 55] on span "GENERAL_CONTRACTOR" at bounding box center [222, 51] width 253 height 10
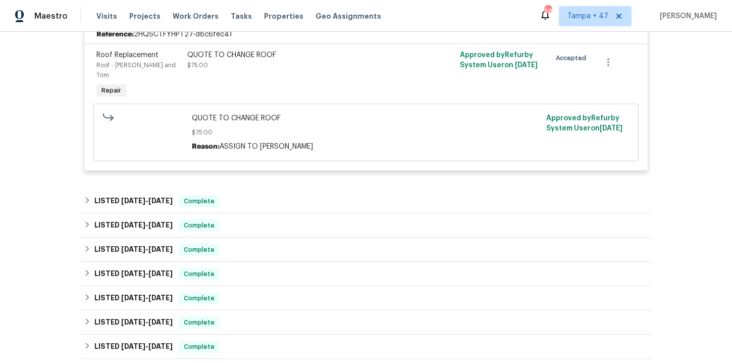
scroll to position [1611, 0]
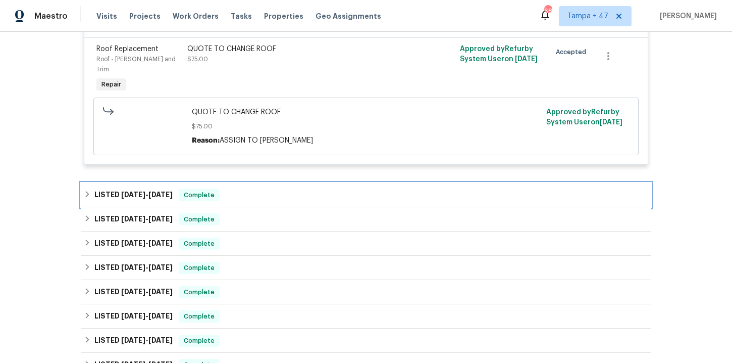
click at [312, 196] on div "LISTED 7/29/25 - 8/4/25 Complete" at bounding box center [366, 195] width 564 height 12
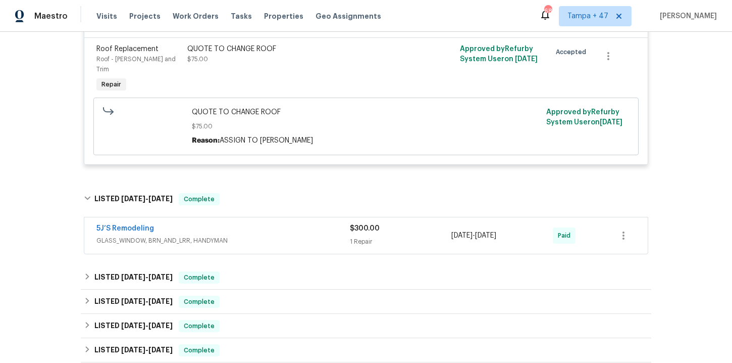
click at [311, 233] on div "5J’S Remodeling" at bounding box center [222, 229] width 253 height 12
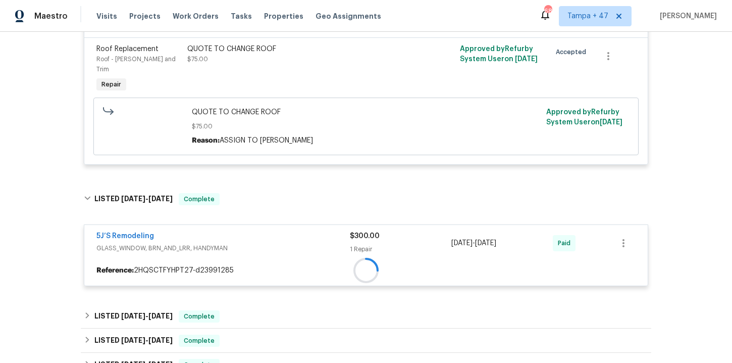
scroll to position [1714, 0]
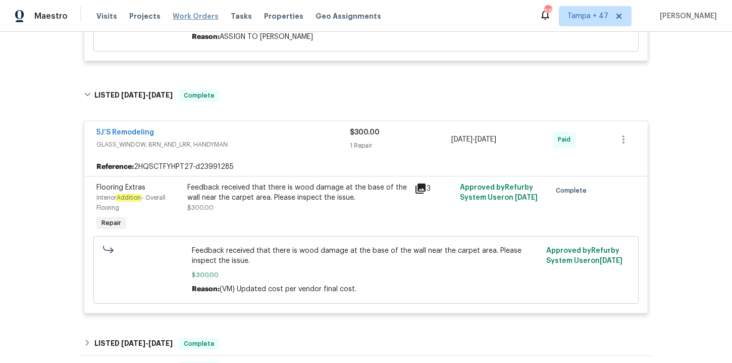
click at [202, 14] on span "Work Orders" at bounding box center [196, 16] width 46 height 10
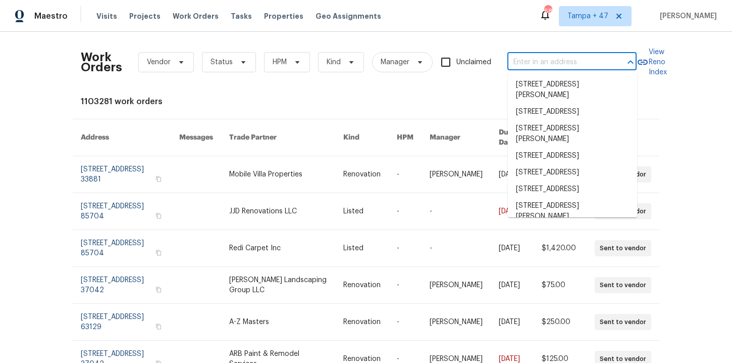
click at [535, 58] on input "text" at bounding box center [557, 63] width 101 height 16
paste input "819 Bermuda Run Woodstock, GA 30189"
type input "819 Bermuda Run Woodstock, GA 30189"
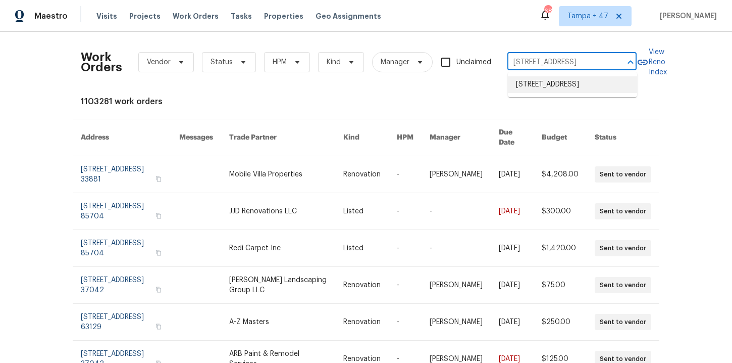
click at [539, 79] on li "819 Bermuda Run, Woodstock, GA 30189" at bounding box center [572, 84] width 129 height 17
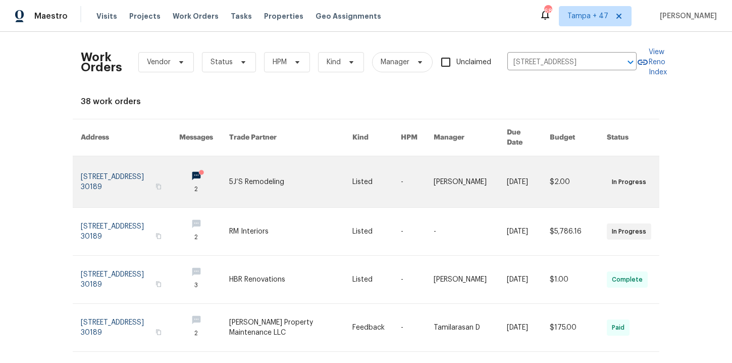
click at [118, 160] on link at bounding box center [130, 181] width 98 height 51
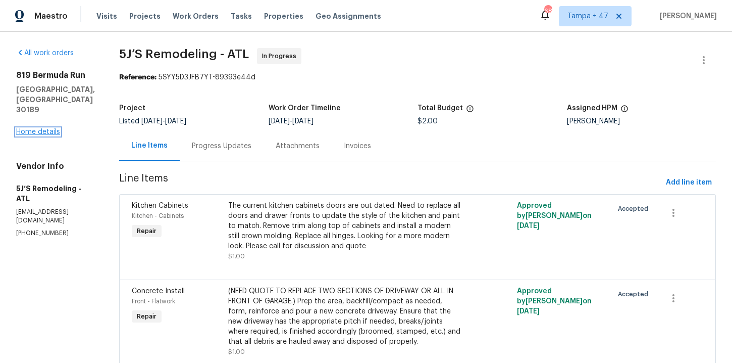
click at [49, 128] on link "Home details" at bounding box center [38, 131] width 44 height 7
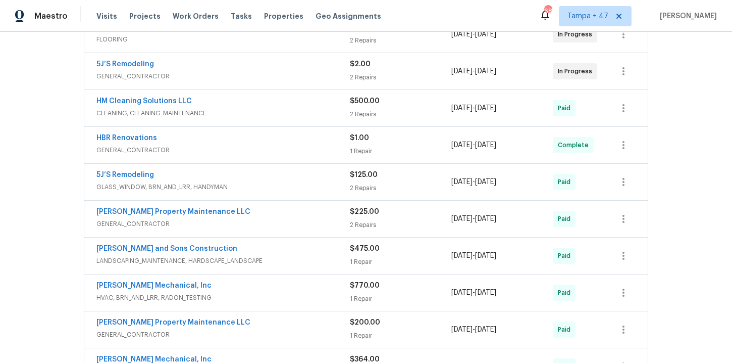
scroll to position [248, 0]
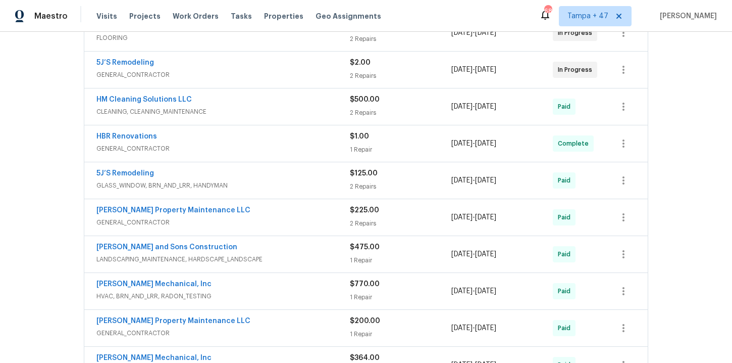
click at [296, 143] on span "GENERAL_CONTRACTOR" at bounding box center [222, 148] width 253 height 10
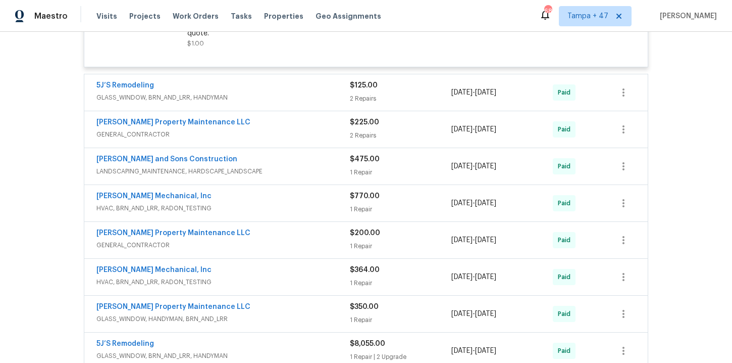
scroll to position [465, 0]
click at [288, 128] on span "GENERAL_CONTRACTOR" at bounding box center [222, 133] width 253 height 10
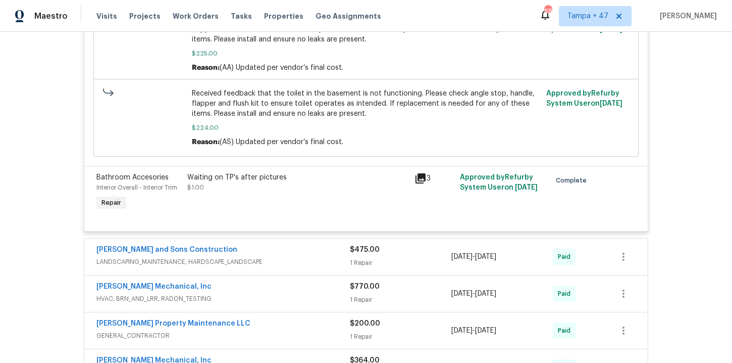
scroll to position [938, 0]
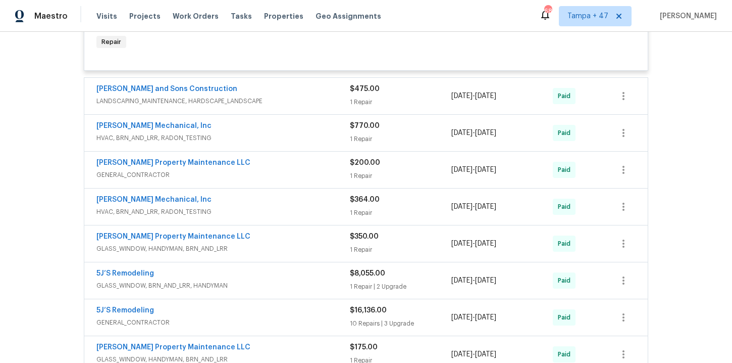
click at [266, 194] on div "JH Martin Mechanical, Inc" at bounding box center [222, 200] width 253 height 12
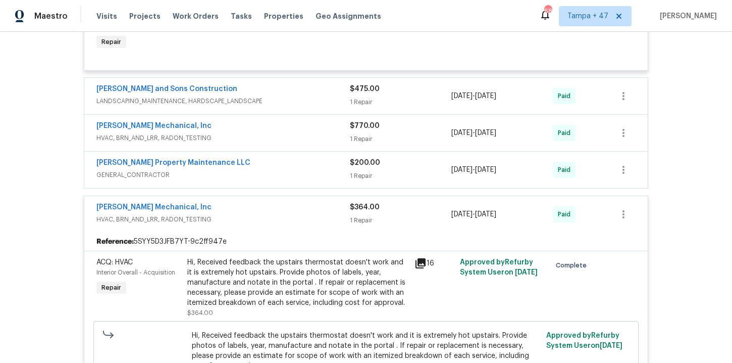
scroll to position [1071, 0]
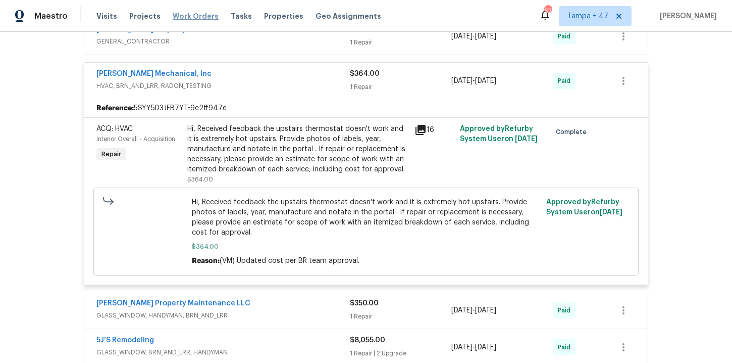
click at [181, 18] on span "Work Orders" at bounding box center [196, 16] width 46 height 10
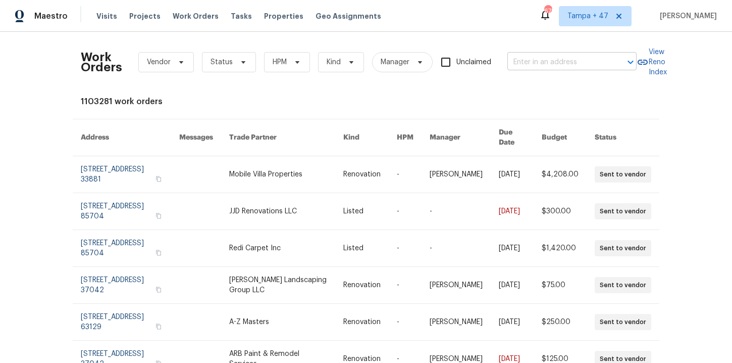
click at [534, 61] on input "text" at bounding box center [557, 63] width 101 height 16
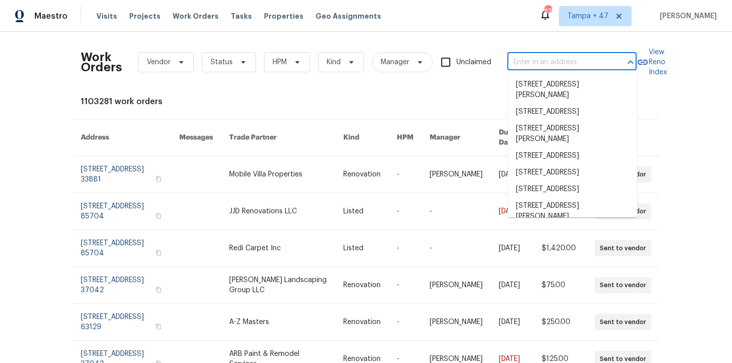
paste input "5141 W Aquamarine St Tucson, AZ 85742"
type input "5141 W Aquamarine St Tucson, AZ 85742"
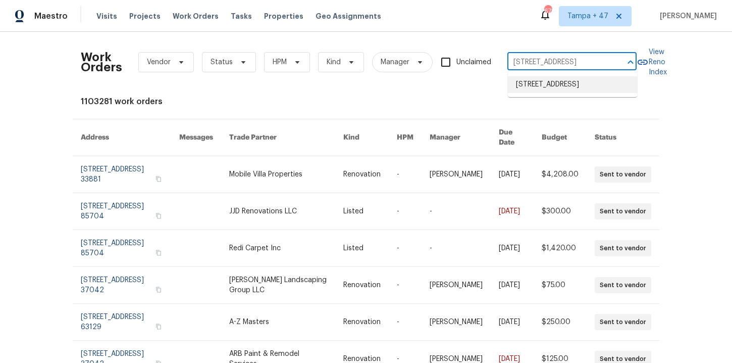
click at [552, 87] on li "5141 W Aquamarine St, Tucson, AZ 85742" at bounding box center [572, 84] width 129 height 17
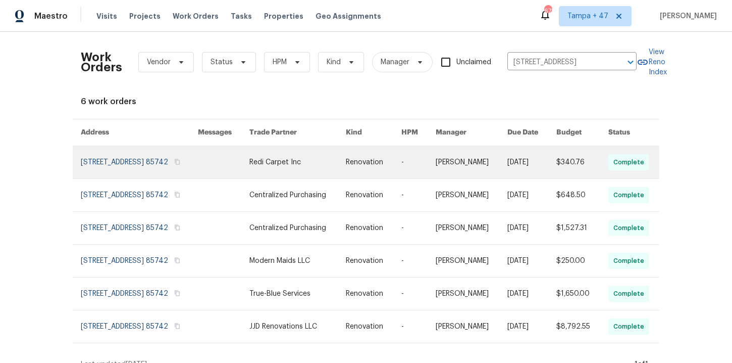
click at [117, 169] on link at bounding box center [139, 162] width 117 height 32
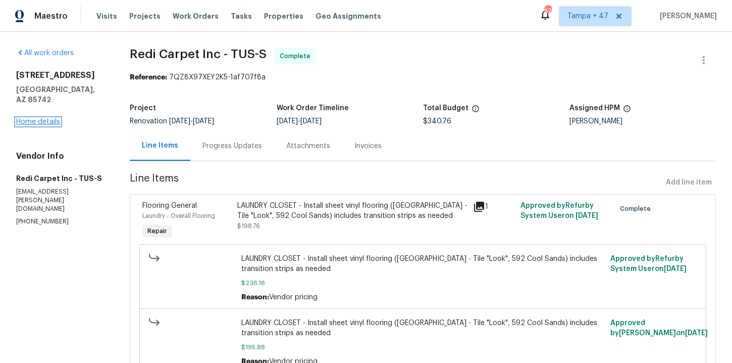
click at [54, 118] on link "Home details" at bounding box center [38, 121] width 44 height 7
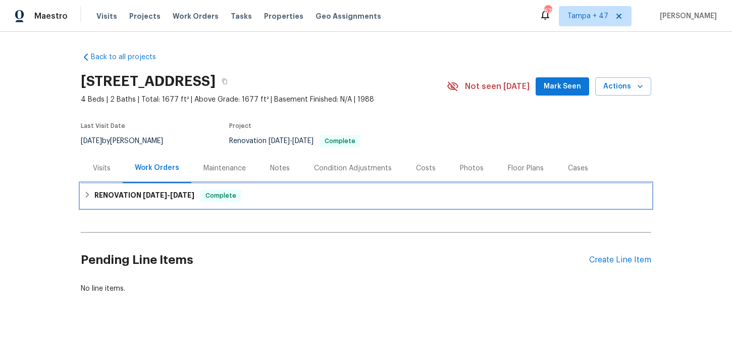
click at [226, 199] on span "Complete" at bounding box center [220, 195] width 39 height 10
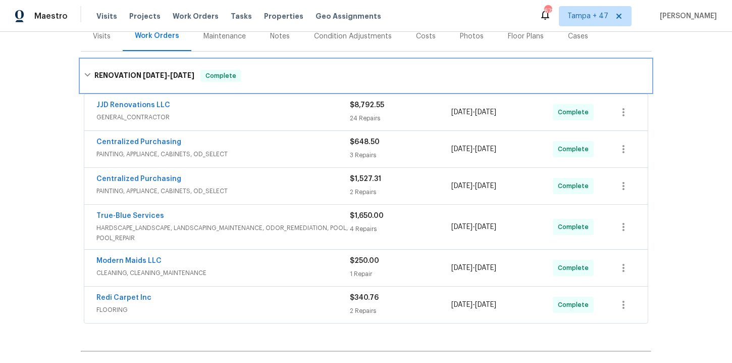
scroll to position [250, 0]
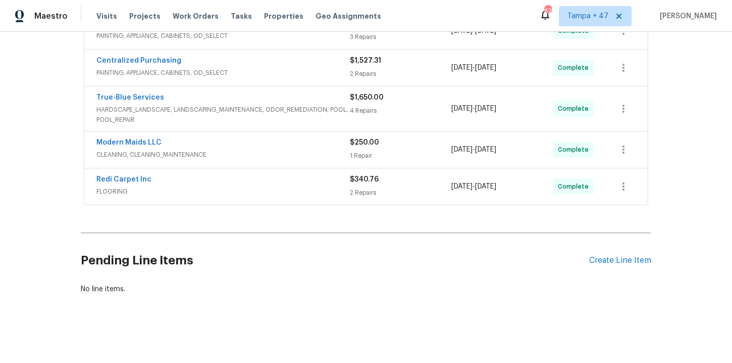
click at [237, 191] on span "FLOORING" at bounding box center [222, 191] width 253 height 10
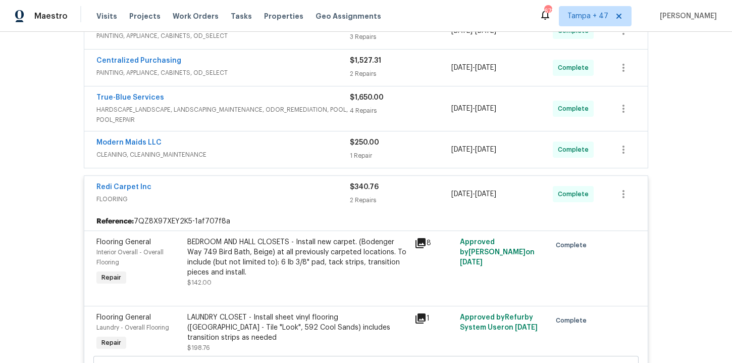
click at [241, 143] on div "Modern Maids LLC" at bounding box center [222, 143] width 253 height 12
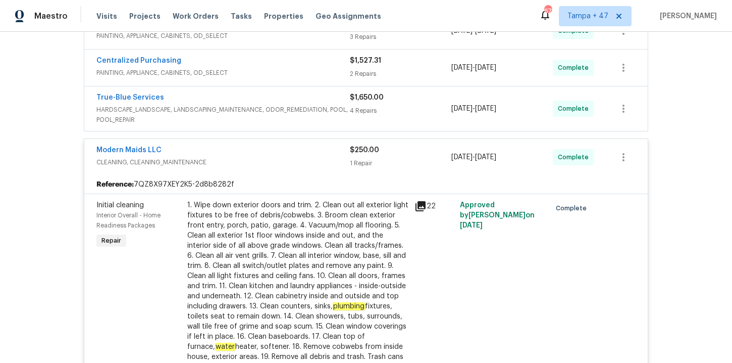
click at [230, 107] on span "HARDSCAPE_LANDSCAPE, LANDSCAPING_MAINTENANCE, ODOR_REMEDIATION, POOL, POOL_REPA…" at bounding box center [222, 115] width 253 height 20
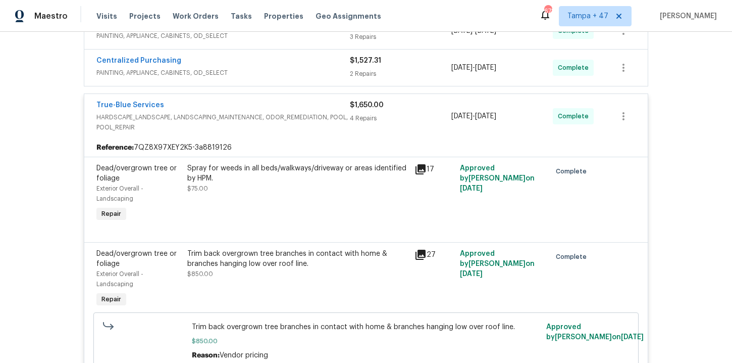
click at [234, 69] on span "PAINTING, APPLIANCE, CABINETS, OD_SELECT" at bounding box center [222, 73] width 253 height 10
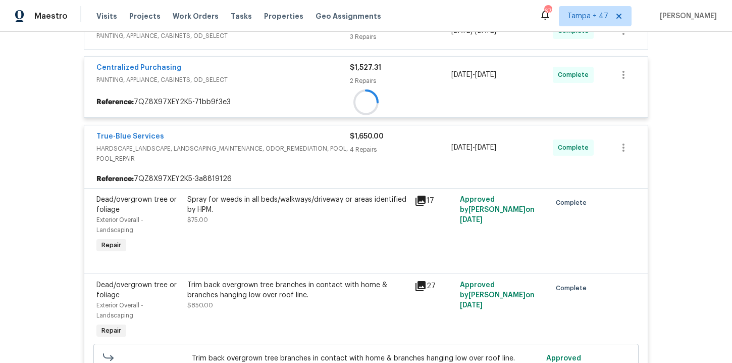
scroll to position [125, 0]
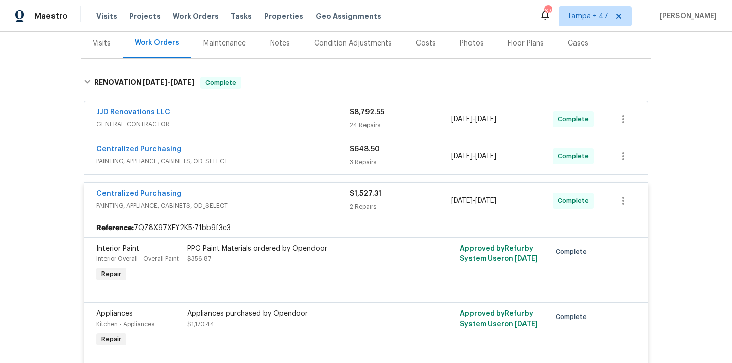
click at [255, 156] on span "PAINTING, APPLIANCE, CABINETS, OD_SELECT" at bounding box center [222, 161] width 253 height 10
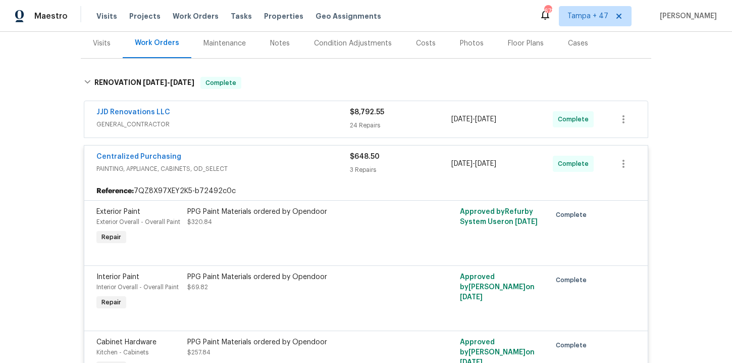
click at [257, 121] on span "GENERAL_CONTRACTOR" at bounding box center [222, 124] width 253 height 10
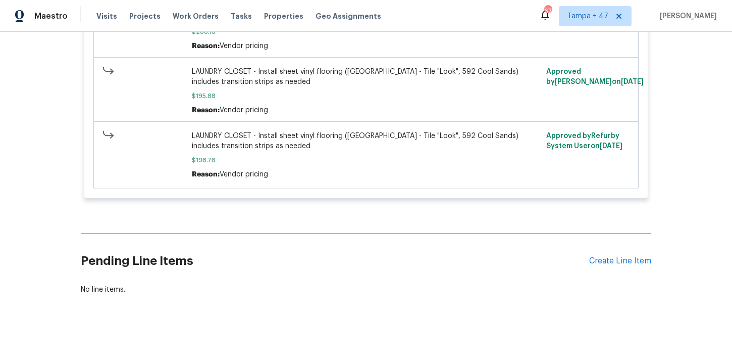
scroll to position [3770, 0]
click at [195, 13] on span "Work Orders" at bounding box center [196, 16] width 46 height 10
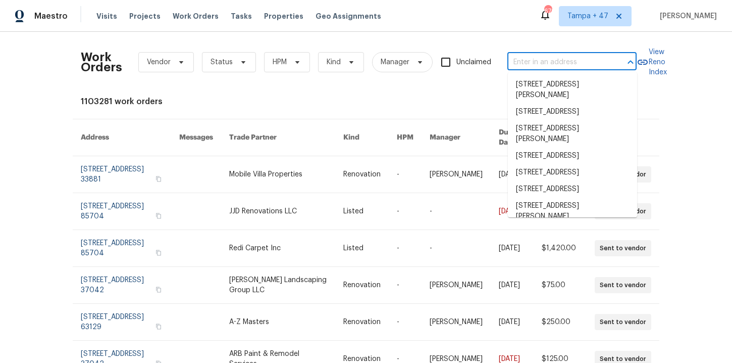
click at [538, 58] on input "text" at bounding box center [557, 63] width 101 height 16
paste input "3101 McNary Pkwy Lake Oswego true 12, OR 97035"
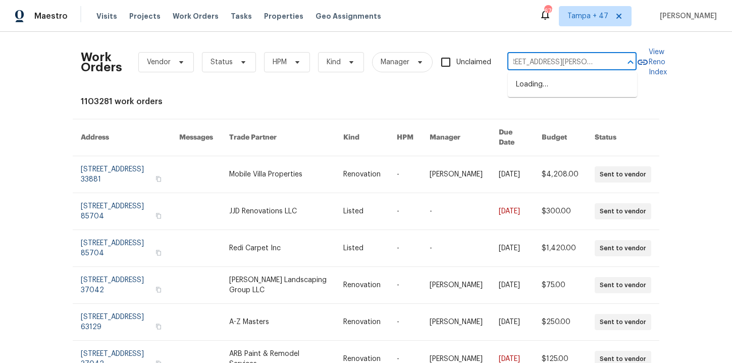
type input "3101 McNary Pkwy Lake Oswego"
click at [549, 84] on li "3101 McNary Pkwy Apt 12, Lake Oswego, OR 97035" at bounding box center [572, 89] width 129 height 27
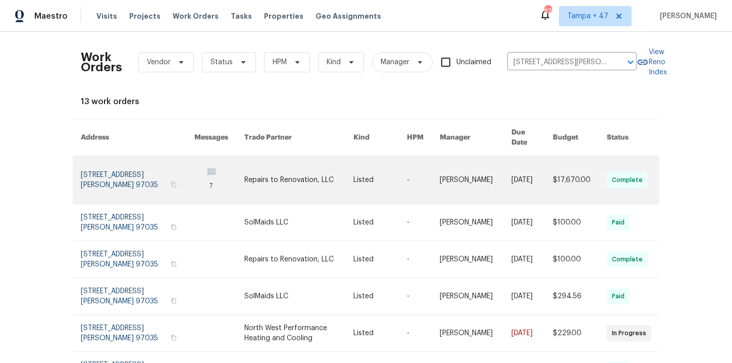
click at [113, 171] on link at bounding box center [138, 179] width 114 height 47
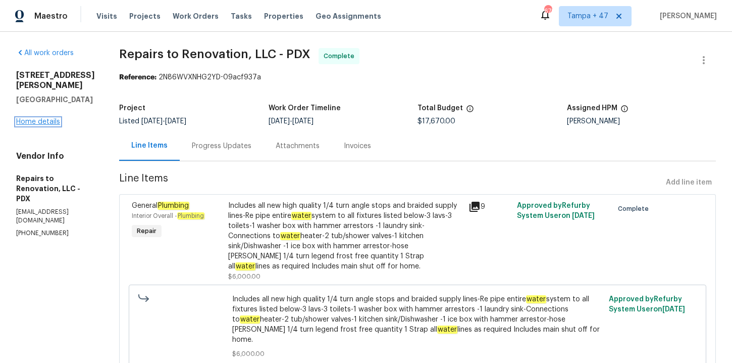
click at [46, 120] on link "Home details" at bounding box center [38, 121] width 44 height 7
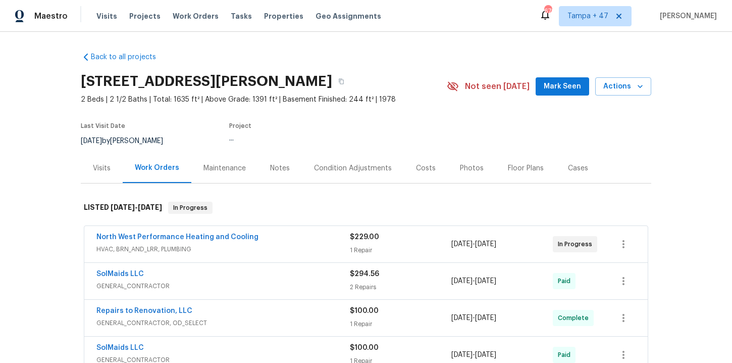
scroll to position [163, 0]
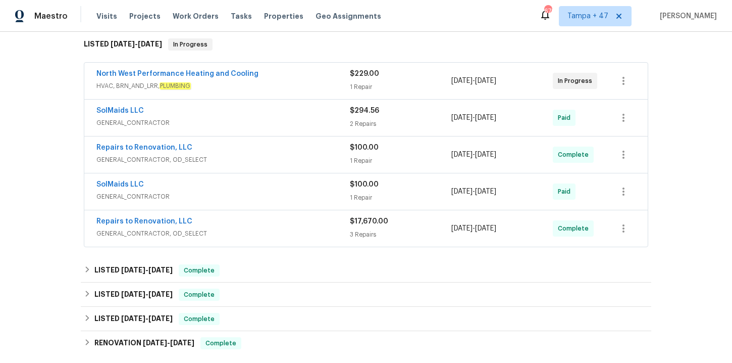
click at [262, 227] on div "Repairs to Renovation, LLC" at bounding box center [222, 222] width 253 height 12
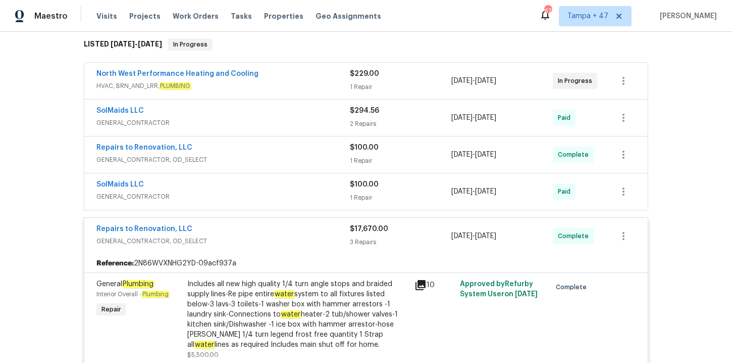
click at [260, 186] on div "SolMaids LLC" at bounding box center [222, 185] width 253 height 12
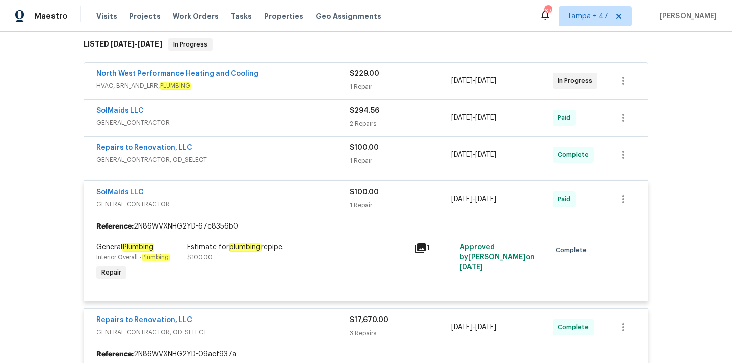
click at [286, 147] on div "Repairs to Renovation, LLC" at bounding box center [222, 148] width 253 height 12
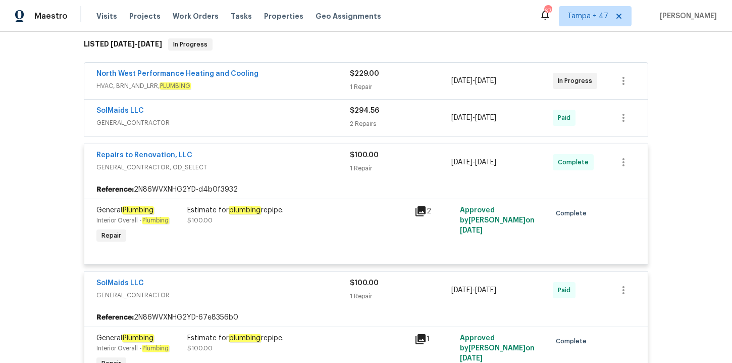
click at [281, 116] on div "SolMaids LLC" at bounding box center [222, 112] width 253 height 12
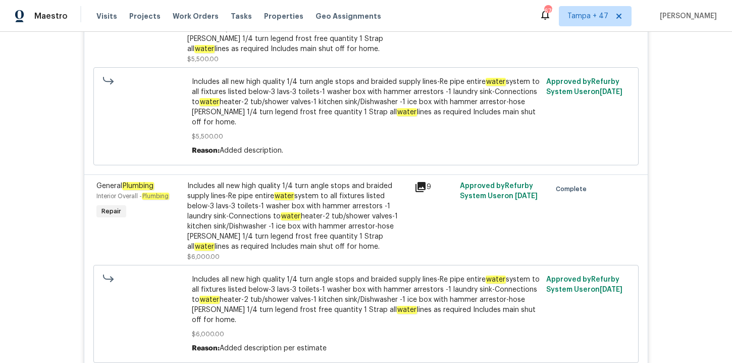
scroll to position [1019, 0]
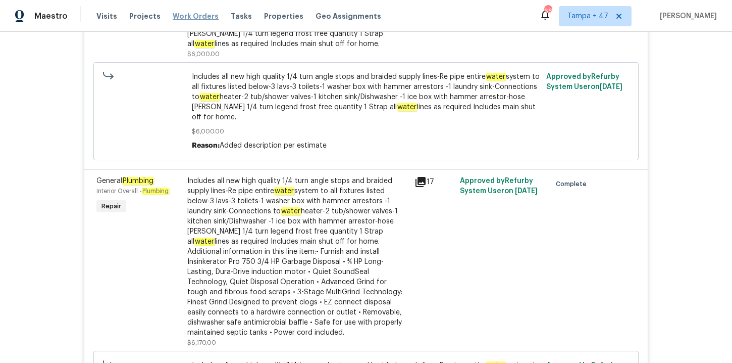
click at [181, 17] on span "Work Orders" at bounding box center [196, 16] width 46 height 10
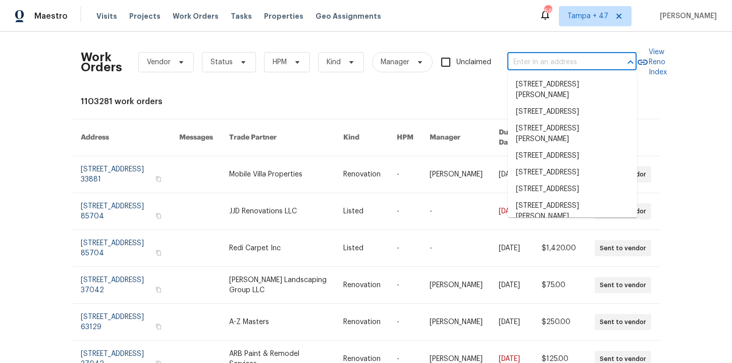
click at [536, 55] on input "text" at bounding box center [557, 63] width 101 height 16
paste input "18414 Victoria Bay Dr Cornelius, NC 28031"
type input "18414 Victoria Bay Dr Cornelius, NC 28031"
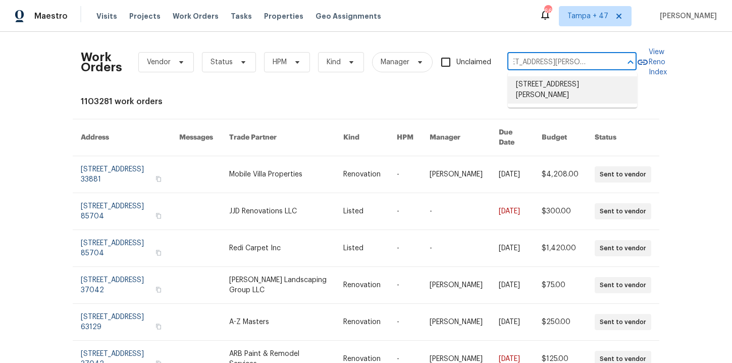
click at [558, 81] on li "18414 Victoria Bay Dr, Cornelius, NC 28031" at bounding box center [572, 89] width 129 height 27
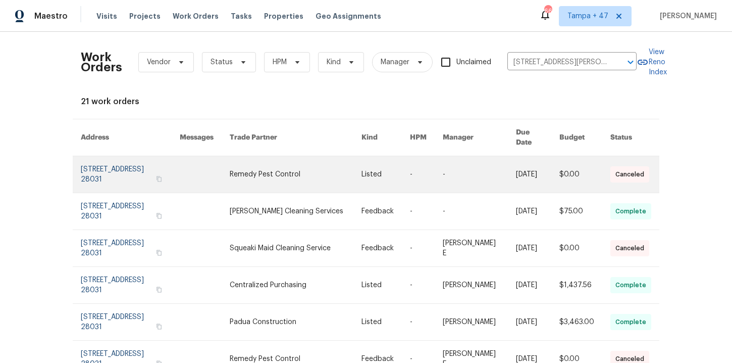
click at [102, 165] on link at bounding box center [130, 174] width 99 height 36
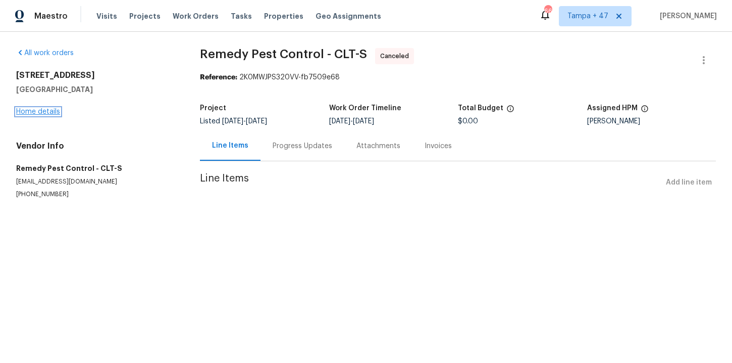
click at [44, 110] on link "Home details" at bounding box center [38, 111] width 44 height 7
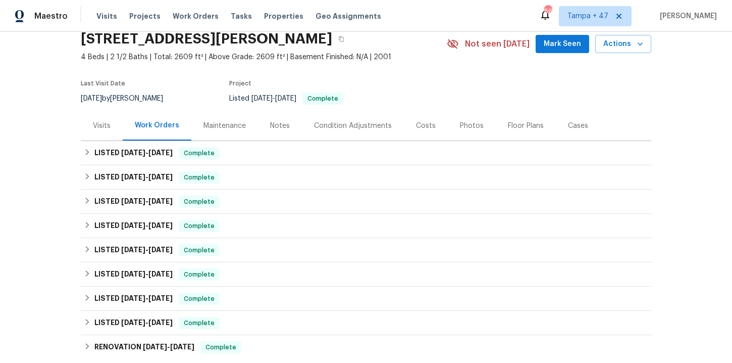
scroll to position [67, 0]
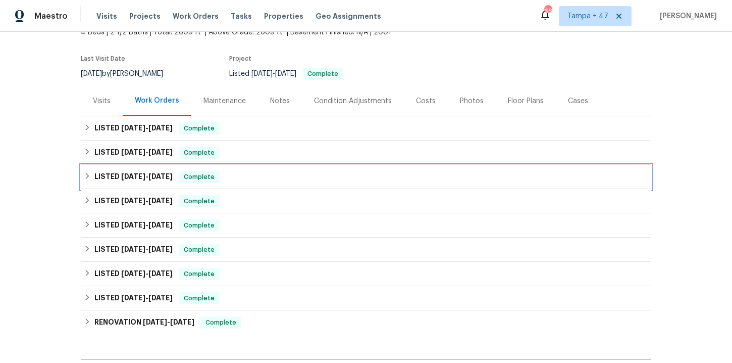
click at [234, 178] on div "LISTED 7/10/25 - 7/21/25 Complete" at bounding box center [366, 177] width 564 height 12
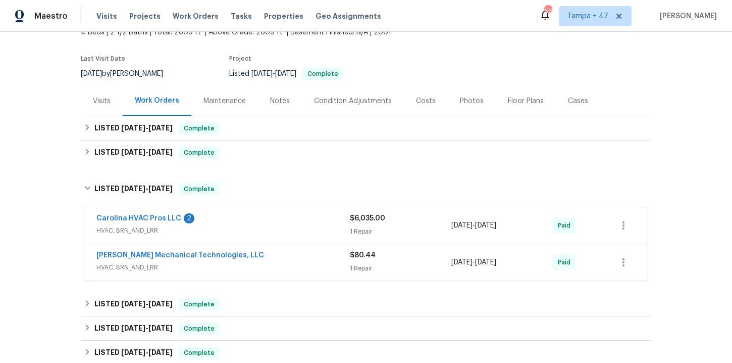
click at [265, 259] on div "Johnson's Mechanical Technologies, LLC" at bounding box center [222, 256] width 253 height 12
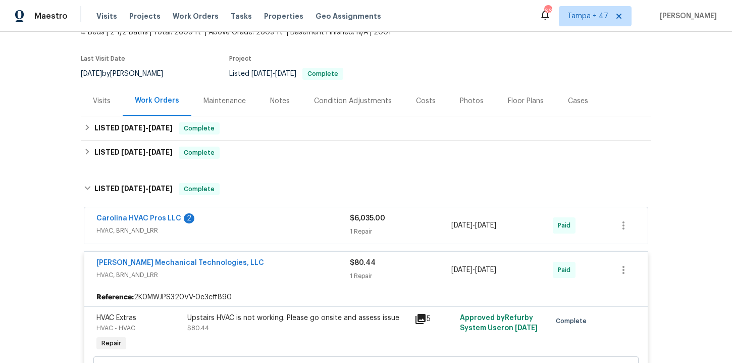
click at [262, 221] on div "Carolina HVAC Pros LLC 2" at bounding box center [222, 219] width 253 height 12
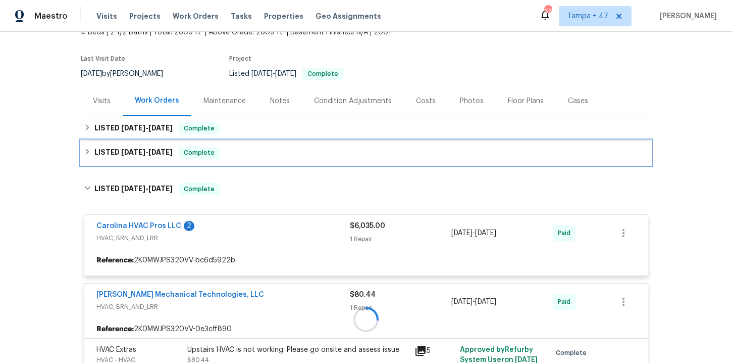
click at [254, 154] on div "LISTED 7/24/25 - 7/31/25 Complete" at bounding box center [366, 152] width 564 height 12
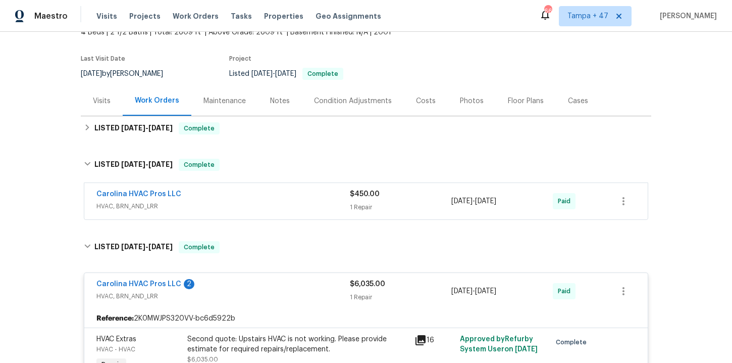
click at [265, 201] on span "HVAC, BRN_AND_LRR" at bounding box center [222, 206] width 253 height 10
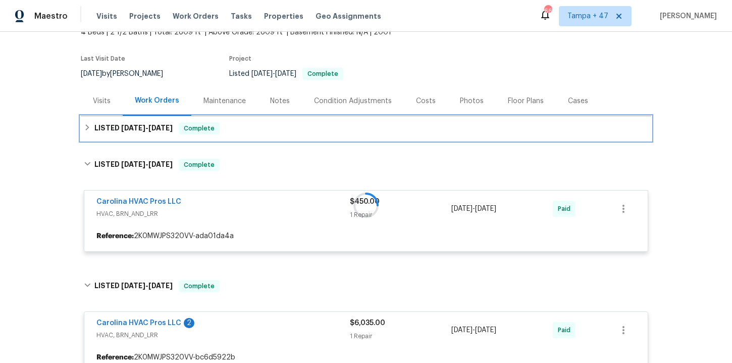
click at [257, 124] on div "LISTED 8/11/25 - 8/21/25 Complete" at bounding box center [366, 128] width 564 height 12
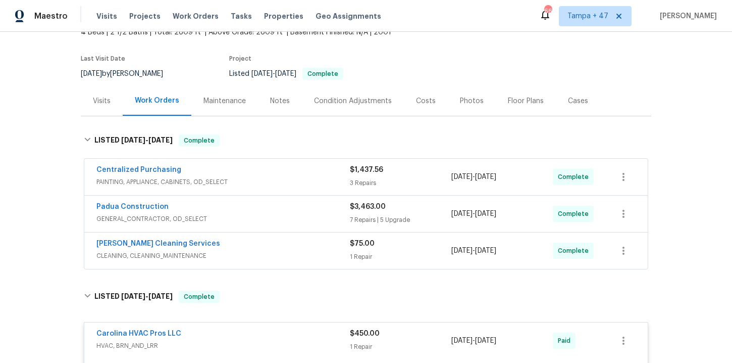
click at [278, 244] on div "DePascale Cleaning Services" at bounding box center [222, 244] width 253 height 12
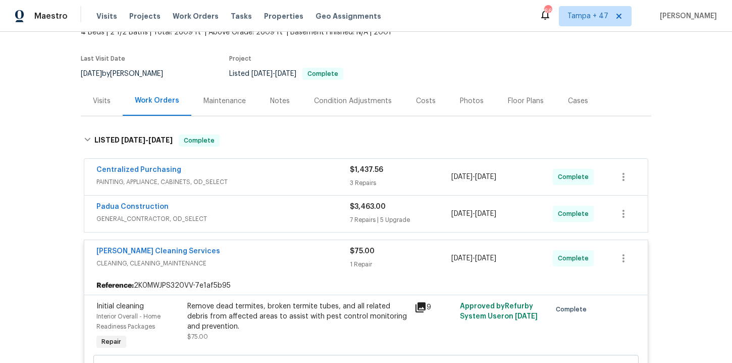
click at [269, 214] on span "GENERAL_CONTRACTOR, OD_SELECT" at bounding box center [222, 219] width 253 height 10
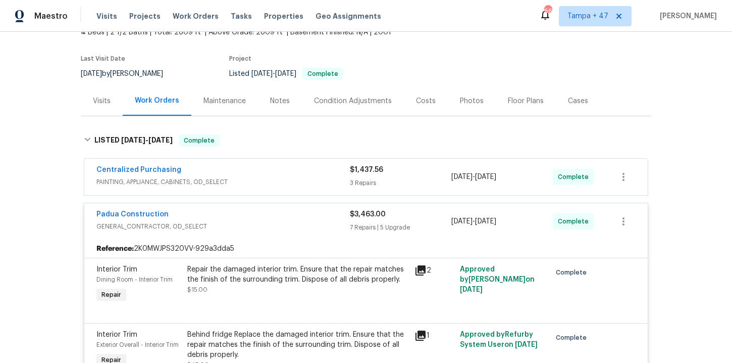
click at [257, 177] on span "PAINTING, APPLIANCE, CABINETS, OD_SELECT" at bounding box center [222, 182] width 253 height 10
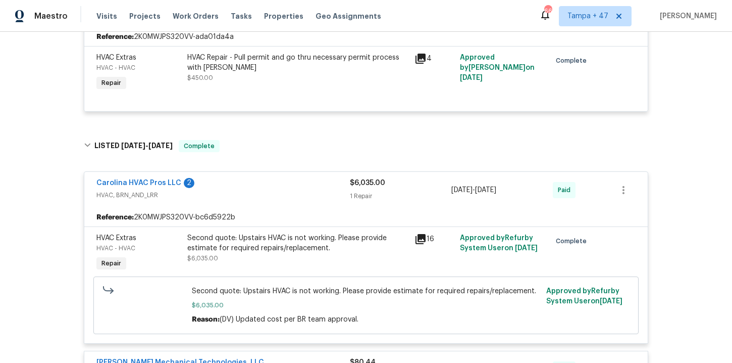
scroll to position [2136, 0]
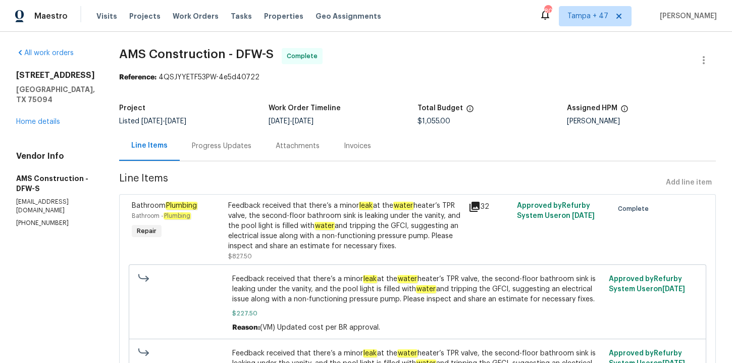
click at [230, 154] on div "Progress Updates" at bounding box center [222, 146] width 84 height 30
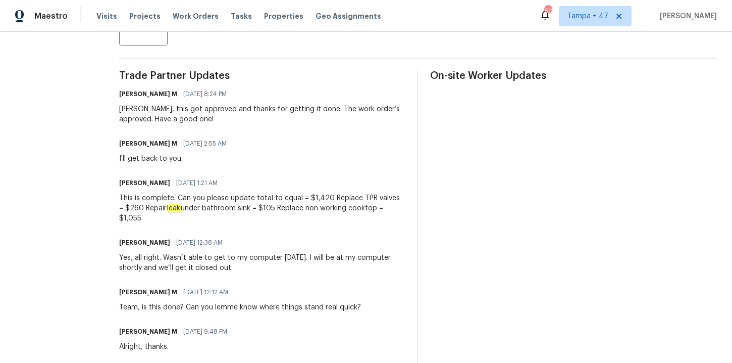
scroll to position [301, 0]
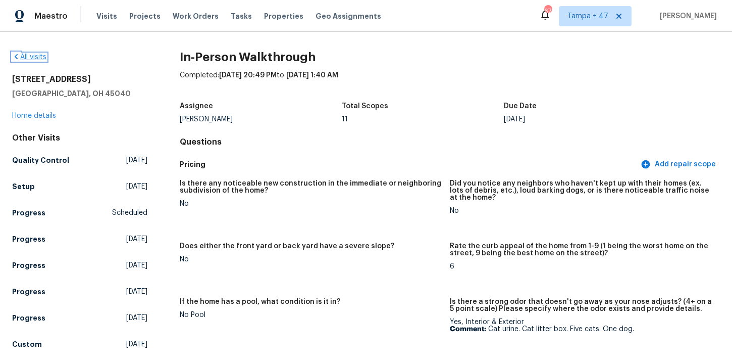
click at [36, 59] on link "All visits" at bounding box center [29, 57] width 34 height 7
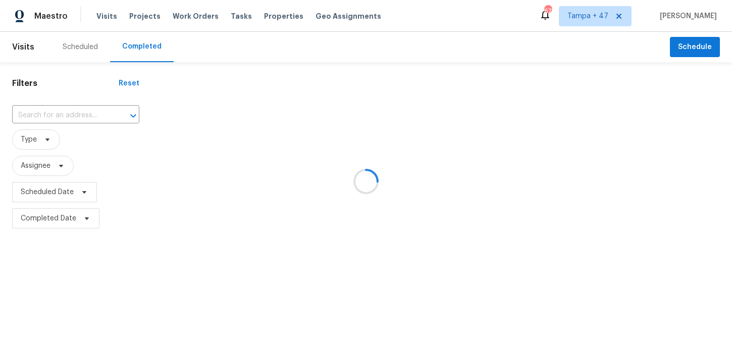
click at [65, 114] on div at bounding box center [366, 181] width 732 height 363
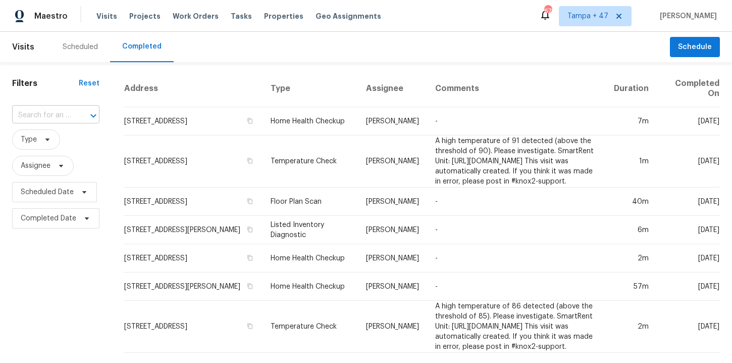
click at [55, 114] on input "text" at bounding box center [41, 116] width 59 height 16
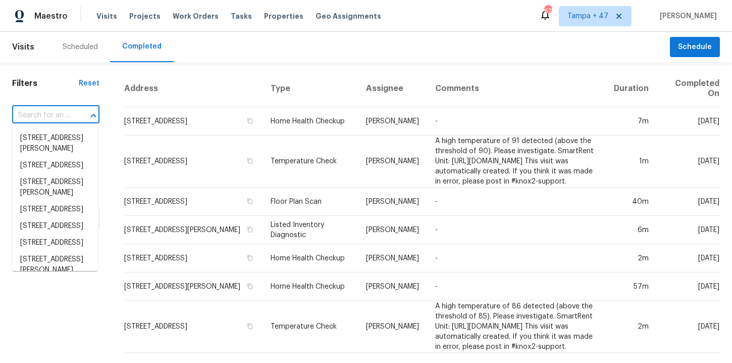
paste input "5141 W Aquamarine St Tucson, AZ 85742"
type input "5141 W Aquamarine St Tucson, AZ 85742"
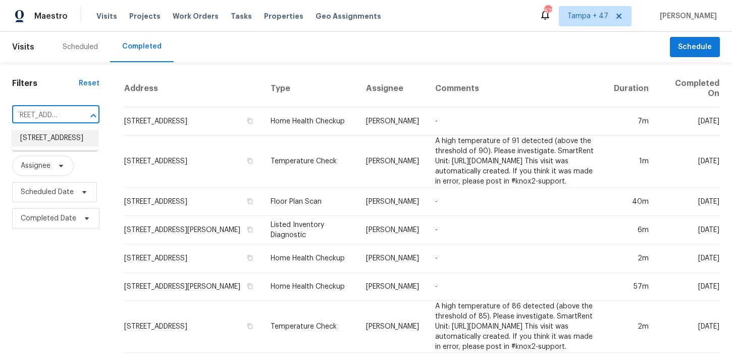
click at [58, 140] on li "5141 W Aquamarine St, Tucson, AZ 85742" at bounding box center [55, 138] width 86 height 17
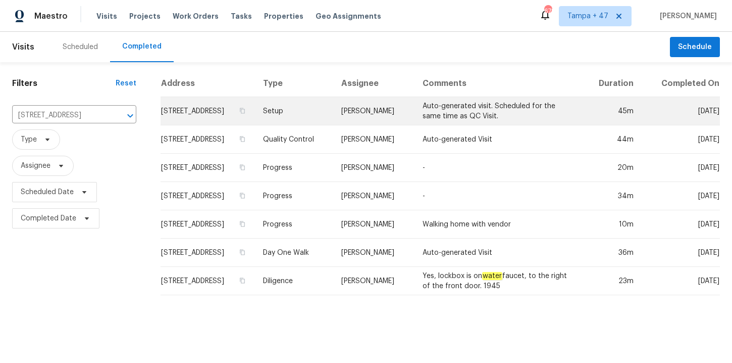
click at [322, 108] on td "Setup" at bounding box center [294, 111] width 79 height 28
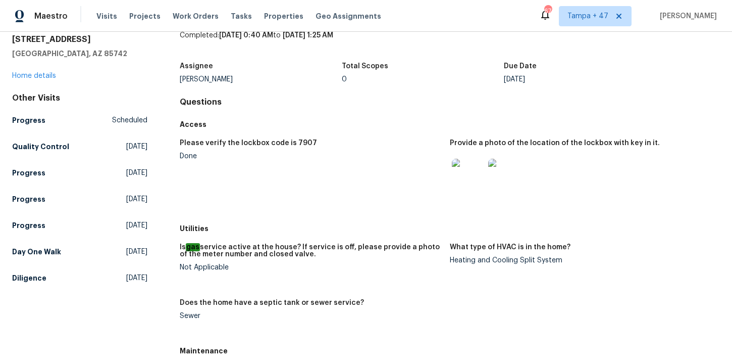
scroll to position [79, 0]
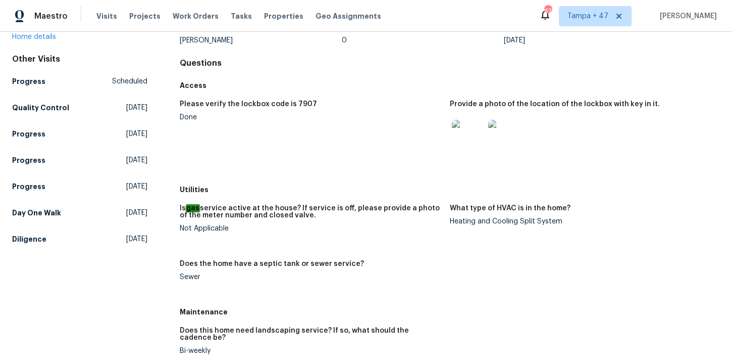
click at [347, 176] on div "Please verify the lockbox code is 7907 Done Provide a photo of the location of …" at bounding box center [450, 137] width 540 height 86
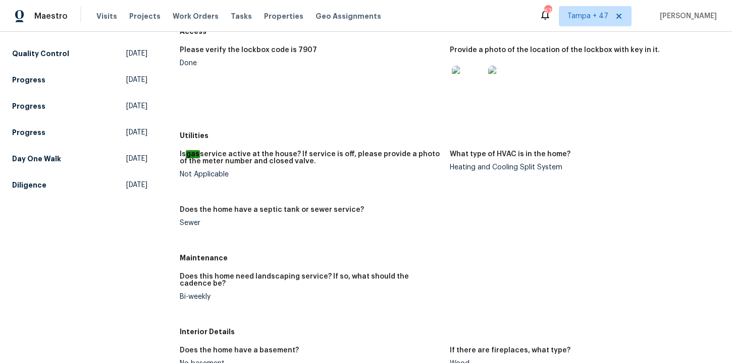
scroll to position [0, 0]
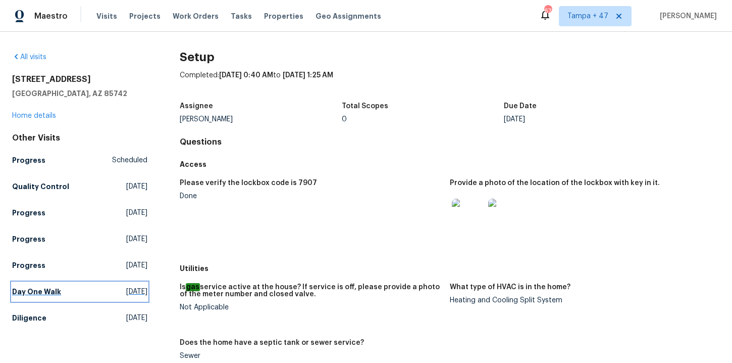
click at [48, 291] on h5 "Day One Walk" at bounding box center [36, 291] width 49 height 10
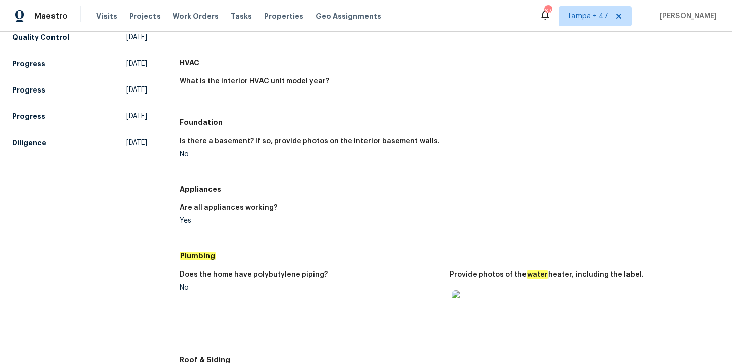
scroll to position [144, 0]
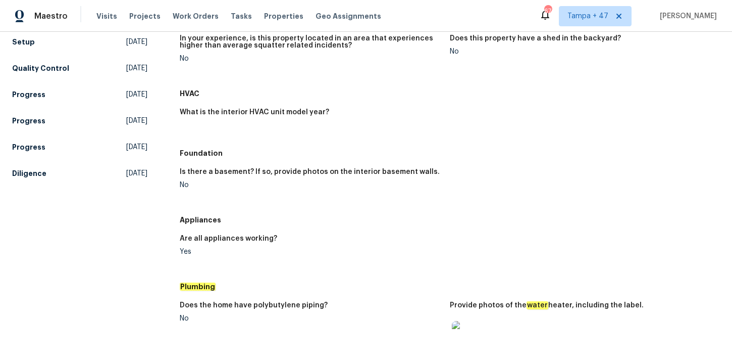
click at [26, 32] on div "Other Visits Progress Scheduled Setup Thu, Aug 21 2025 Quality Control Thu, Aug…" at bounding box center [79, 85] width 135 height 194
click at [27, 43] on h5 "Setup" at bounding box center [23, 42] width 23 height 10
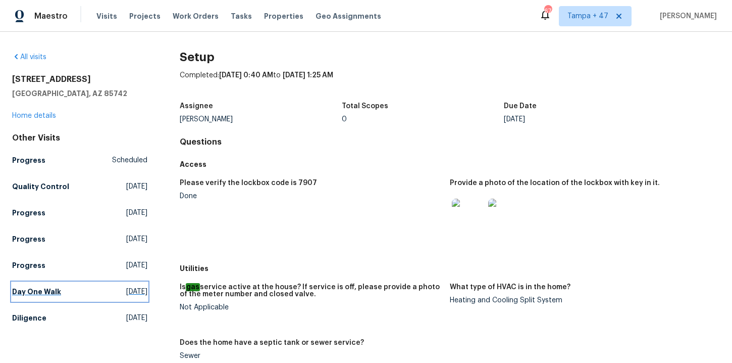
click at [40, 290] on h5 "Day One Walk" at bounding box center [36, 291] width 49 height 10
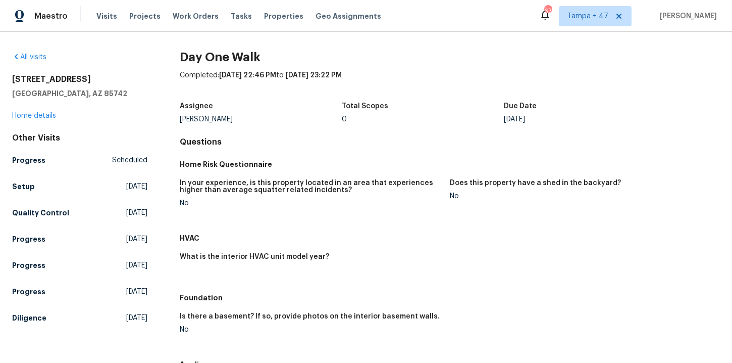
click at [230, 142] on h4 "Questions" at bounding box center [450, 142] width 540 height 10
